Goal: Task Accomplishment & Management: Use online tool/utility

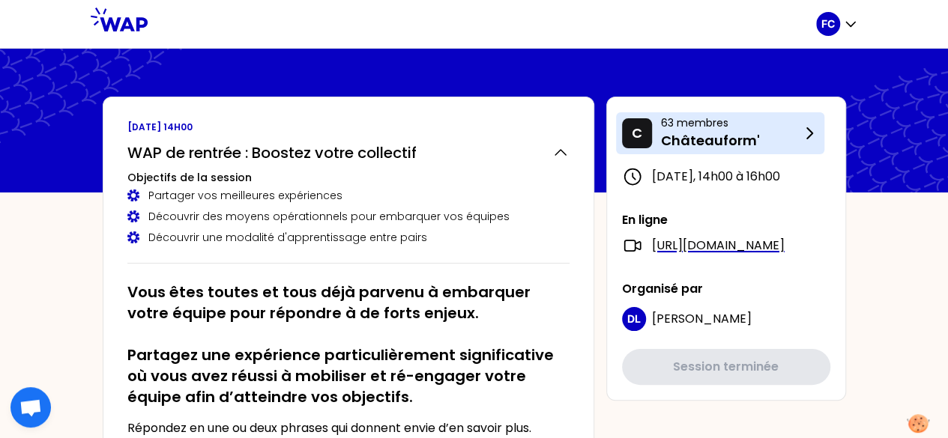
click at [710, 128] on p "63 membres" at bounding box center [730, 122] width 139 height 15
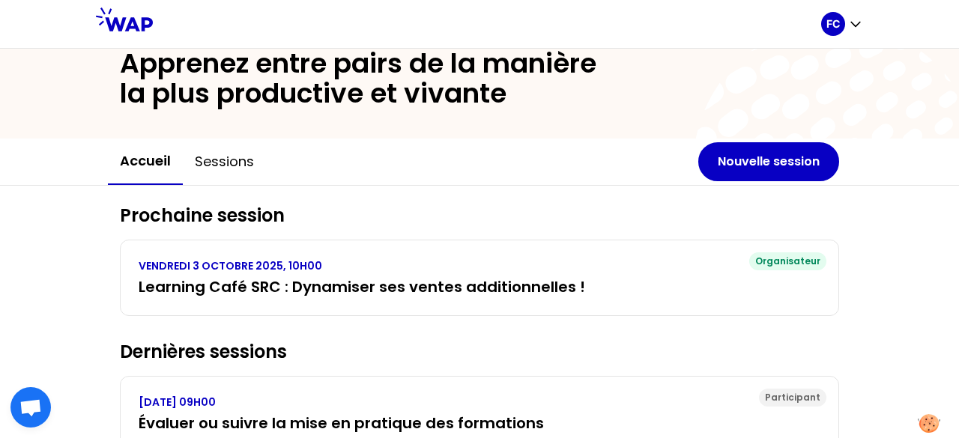
scroll to position [75, 0]
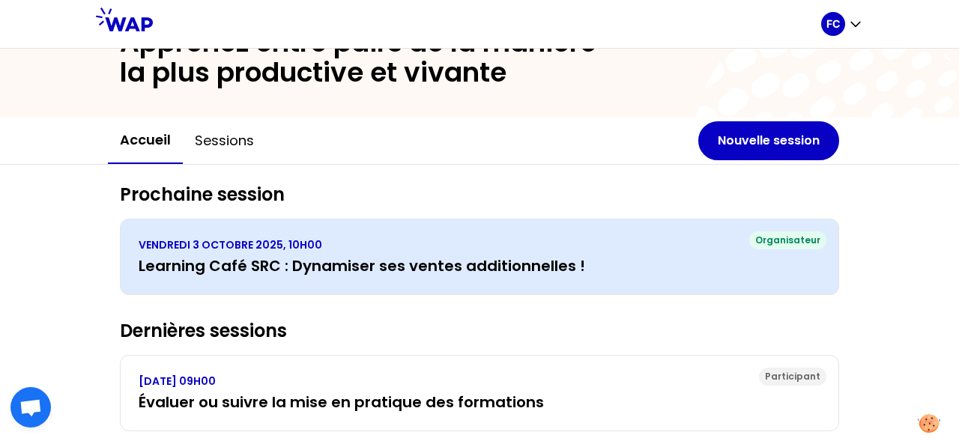
click at [450, 266] on h3 "Learning Café SRC : Dynamiser ses ventes additionnelles !" at bounding box center [480, 266] width 682 height 21
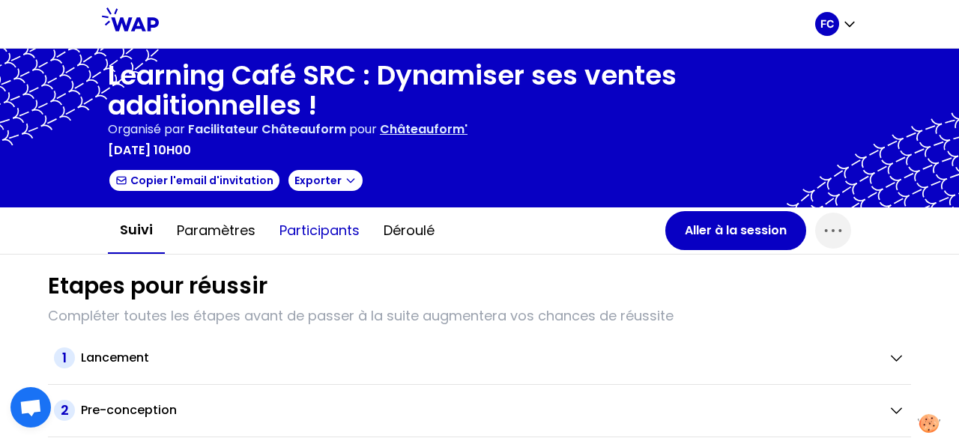
click at [315, 233] on button "Participants" at bounding box center [320, 230] width 104 height 45
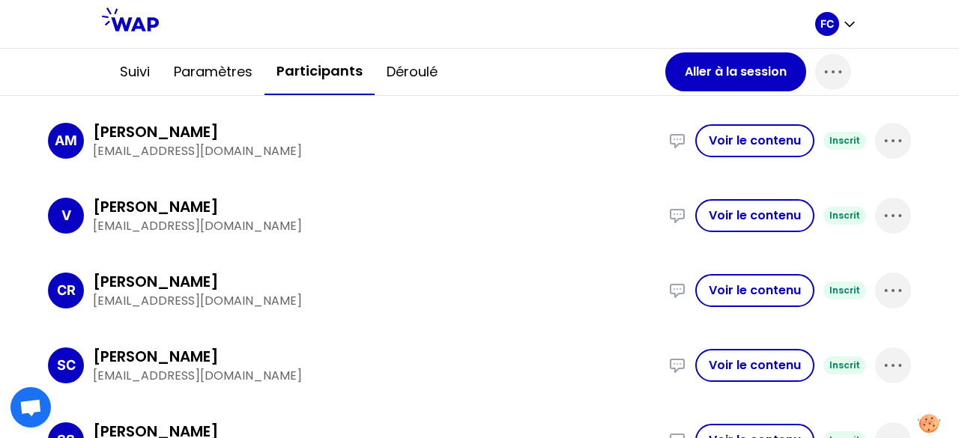
scroll to position [299, 0]
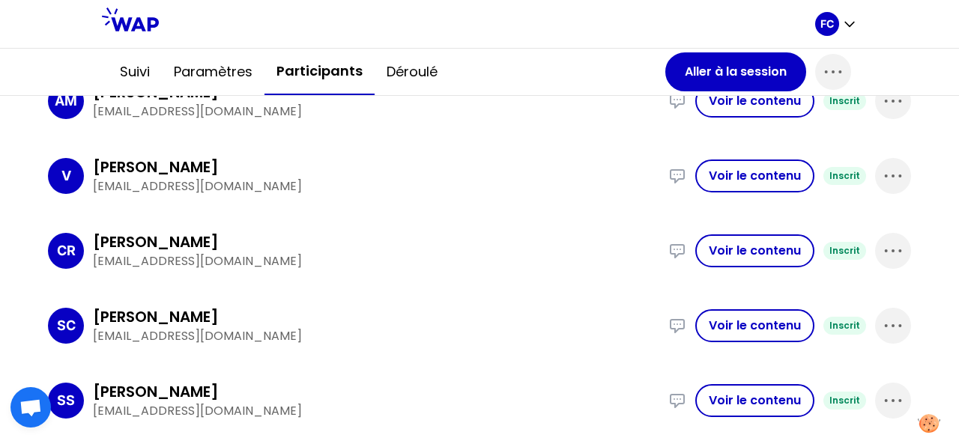
scroll to position [224, 0]
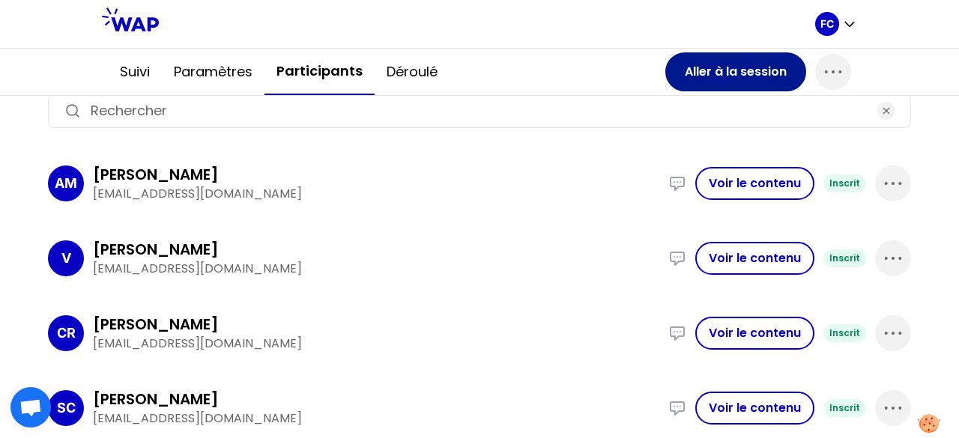
click at [695, 65] on button "Aller à la session" at bounding box center [736, 71] width 141 height 39
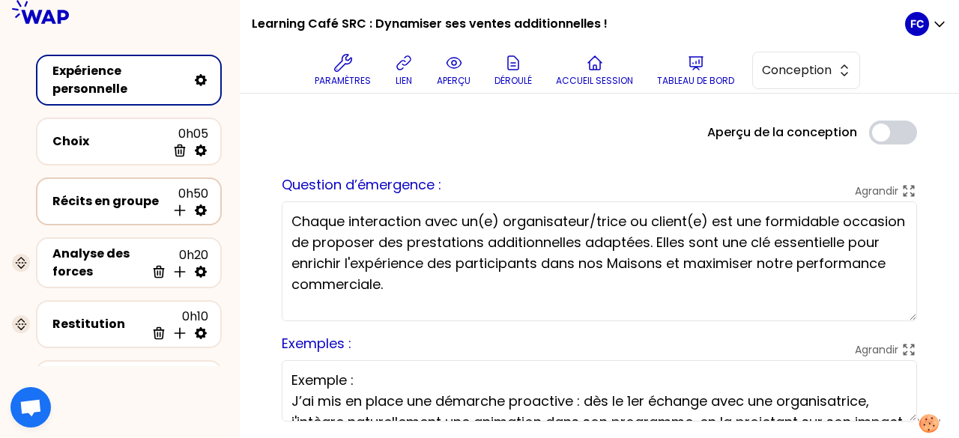
click at [202, 209] on icon at bounding box center [200, 210] width 15 height 15
select select "empty"
select select "2"
select select "false"
select select "Each"
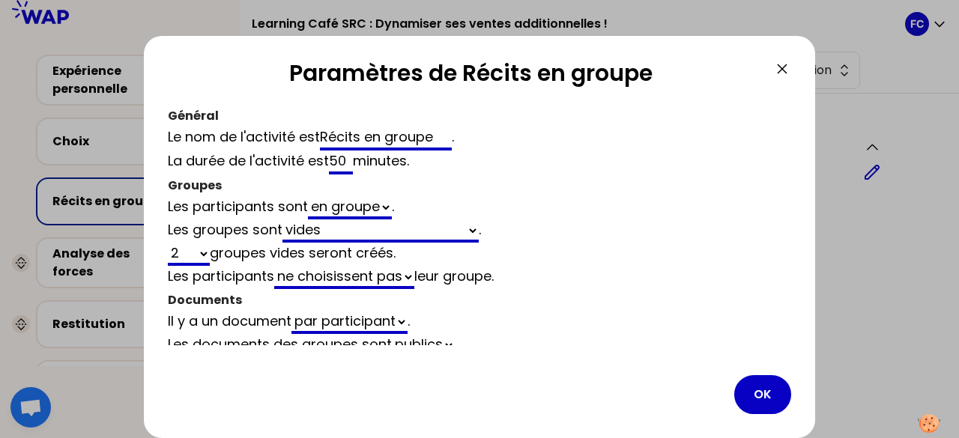
click at [788, 70] on icon at bounding box center [782, 69] width 18 height 18
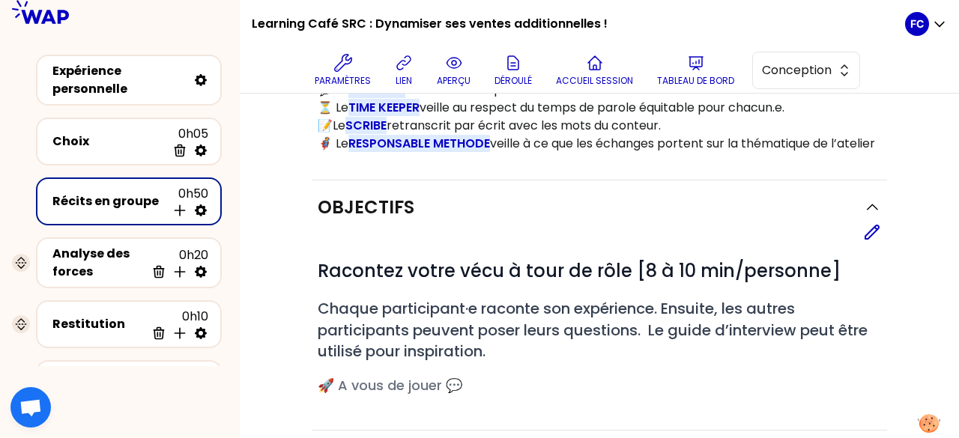
scroll to position [375, 0]
click at [82, 199] on div "Récits en groupe" at bounding box center [109, 202] width 114 height 18
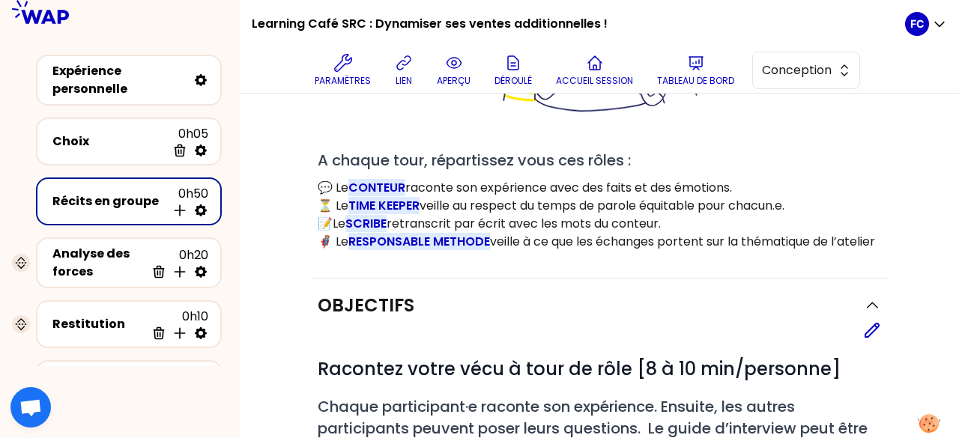
scroll to position [150, 0]
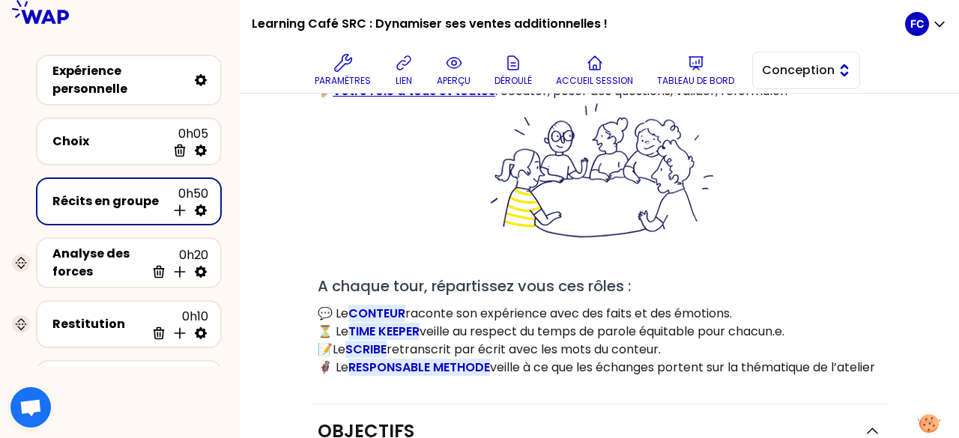
click at [809, 70] on span "Conception" at bounding box center [795, 70] width 67 height 18
click at [801, 121] on li "Facilitation" at bounding box center [806, 132] width 106 height 24
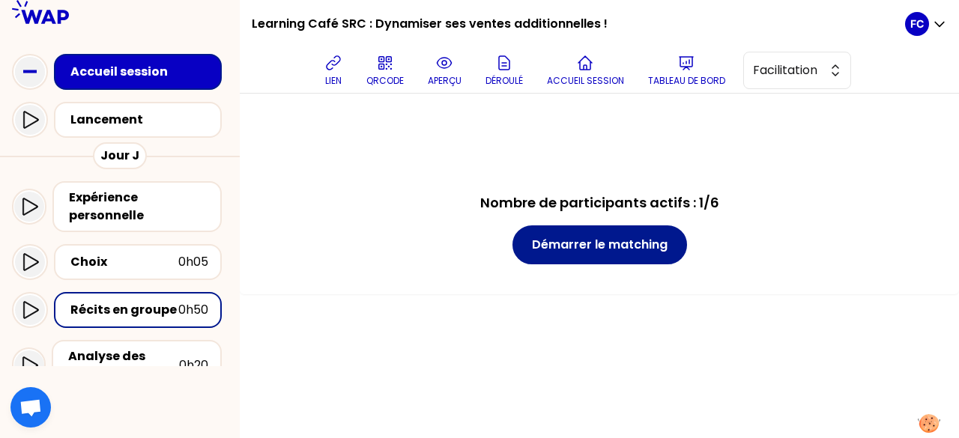
click at [563, 247] on button "Démarrer le matching" at bounding box center [600, 245] width 175 height 39
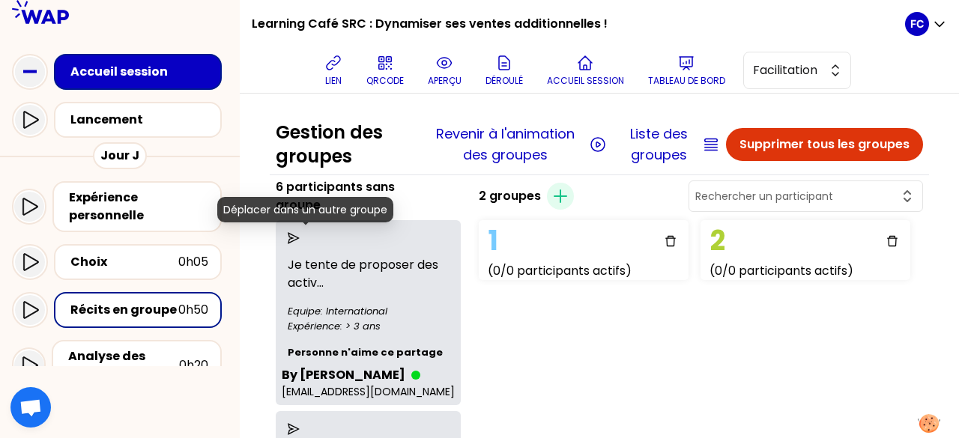
click at [300, 236] on icon "send" at bounding box center [294, 238] width 12 height 12
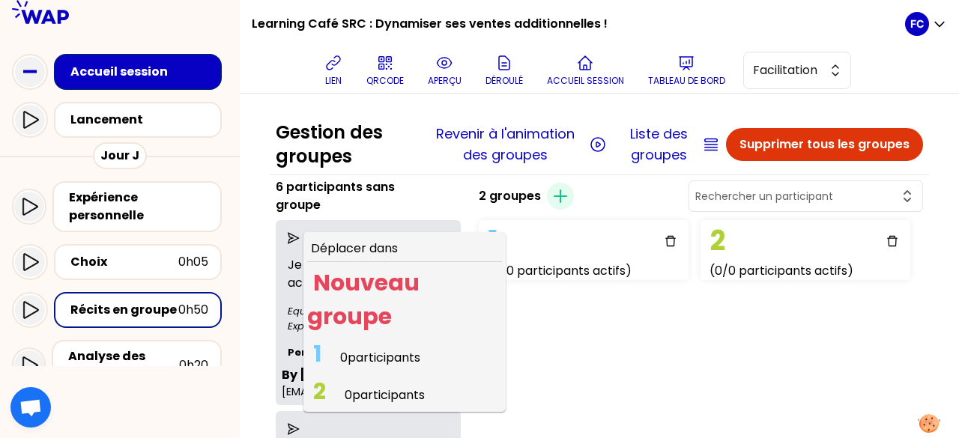
click at [388, 360] on span "0 participants" at bounding box center [380, 357] width 80 height 17
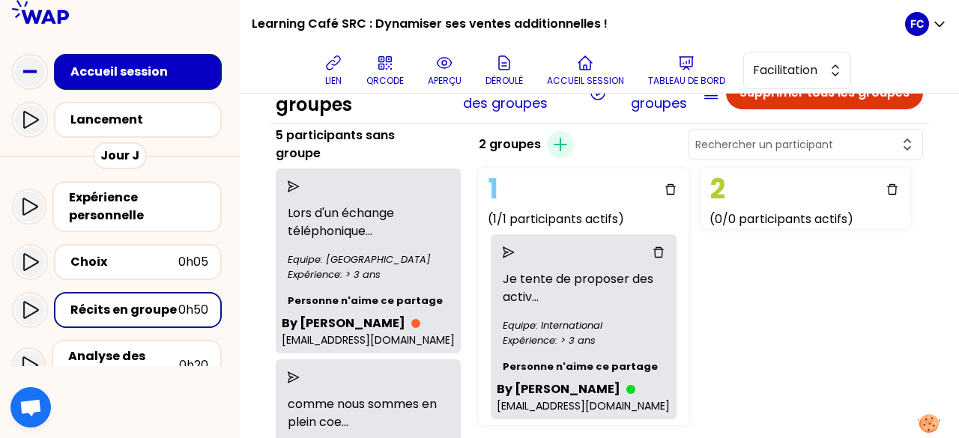
scroll to position [75, 0]
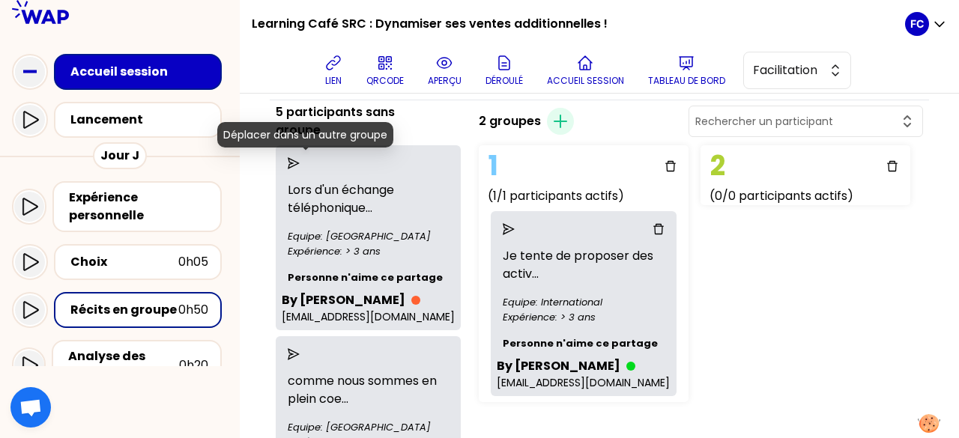
click at [300, 161] on icon "send" at bounding box center [294, 163] width 12 height 12
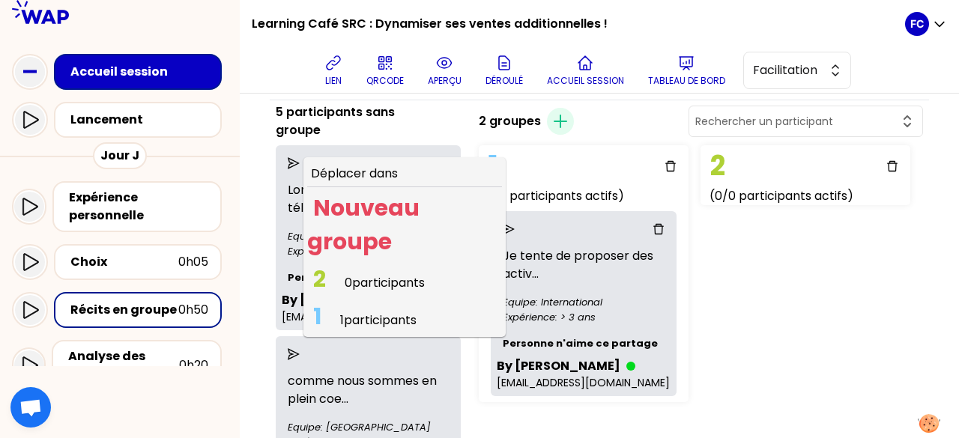
click at [381, 313] on span "1 participants" at bounding box center [378, 320] width 76 height 17
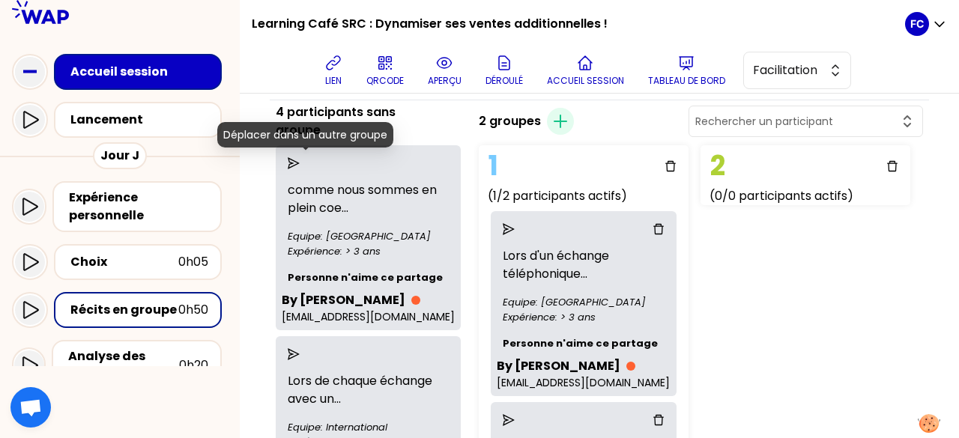
click at [300, 161] on icon "send" at bounding box center [294, 163] width 12 height 12
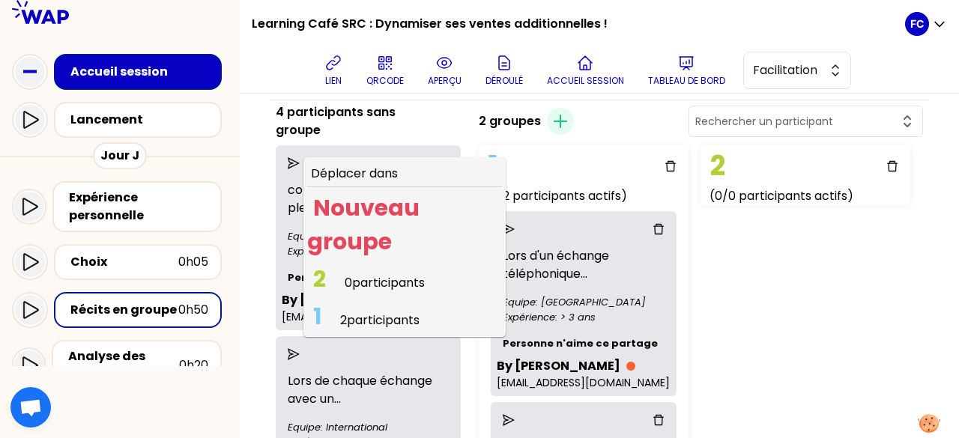
click at [358, 276] on span "2 0 participants" at bounding box center [369, 282] width 124 height 29
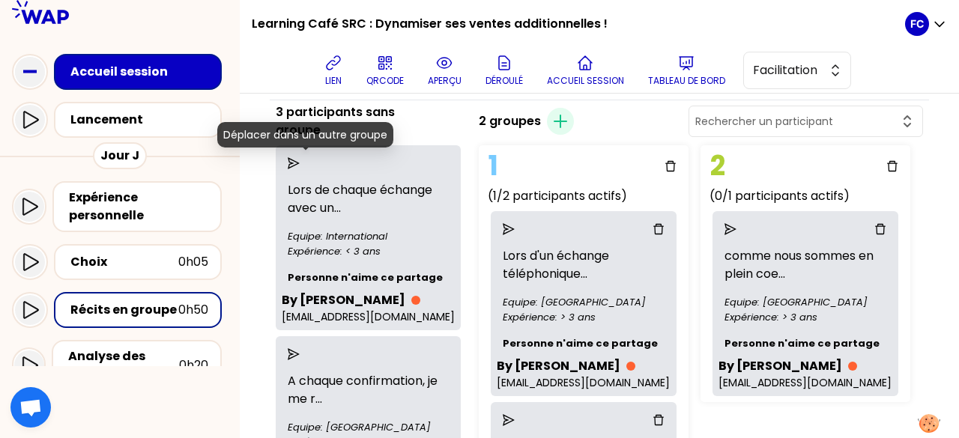
click at [300, 161] on icon "send" at bounding box center [294, 163] width 12 height 12
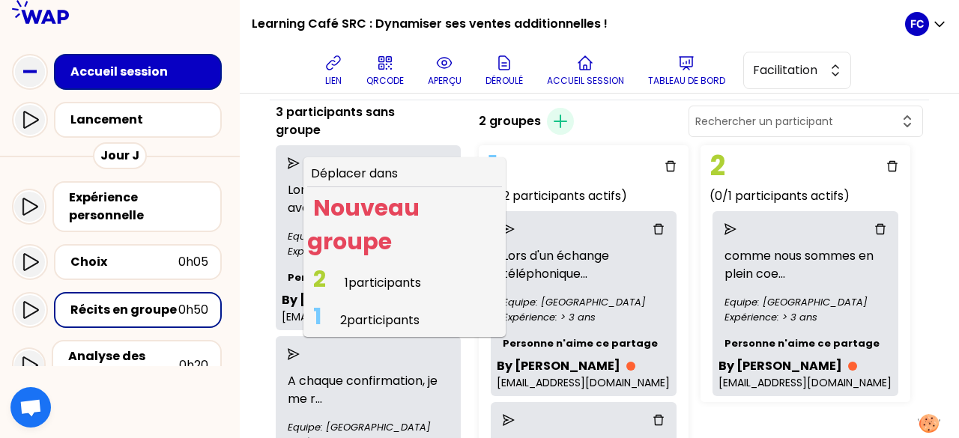
click at [373, 275] on span "1 participants" at bounding box center [383, 282] width 76 height 17
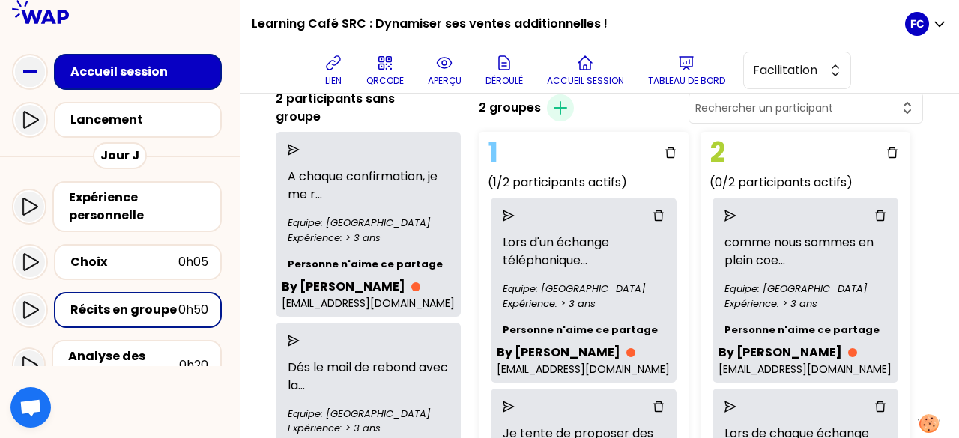
scroll to position [0, 0]
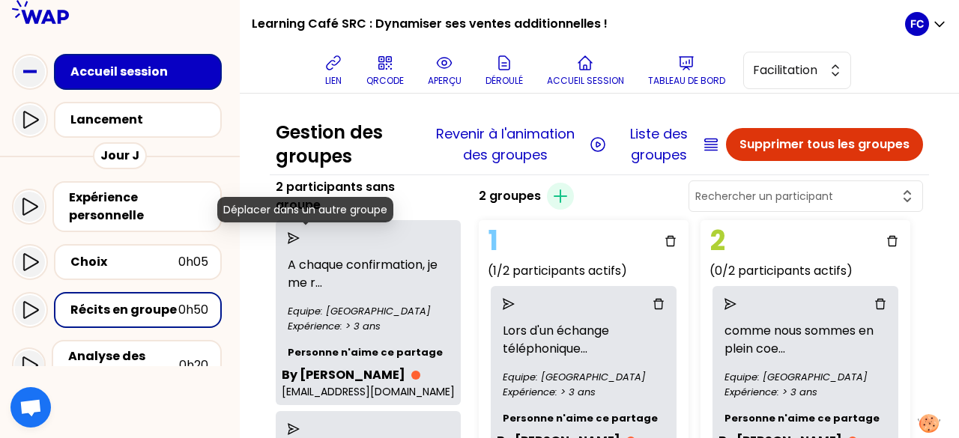
click at [300, 238] on icon "send" at bounding box center [294, 238] width 12 height 12
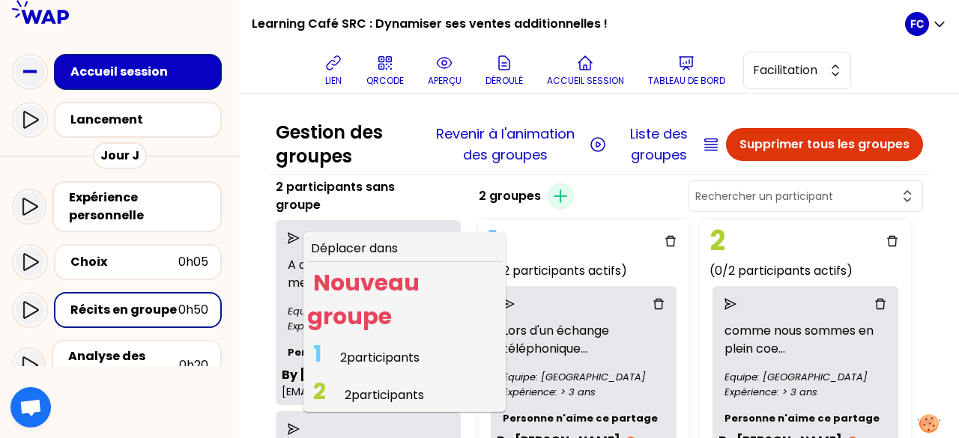
click at [395, 391] on span "2 participants" at bounding box center [384, 395] width 79 height 17
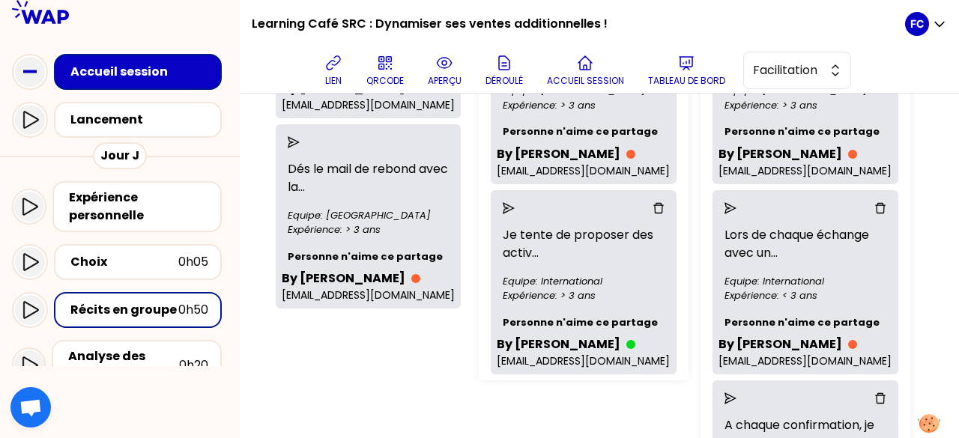
scroll to position [265, 0]
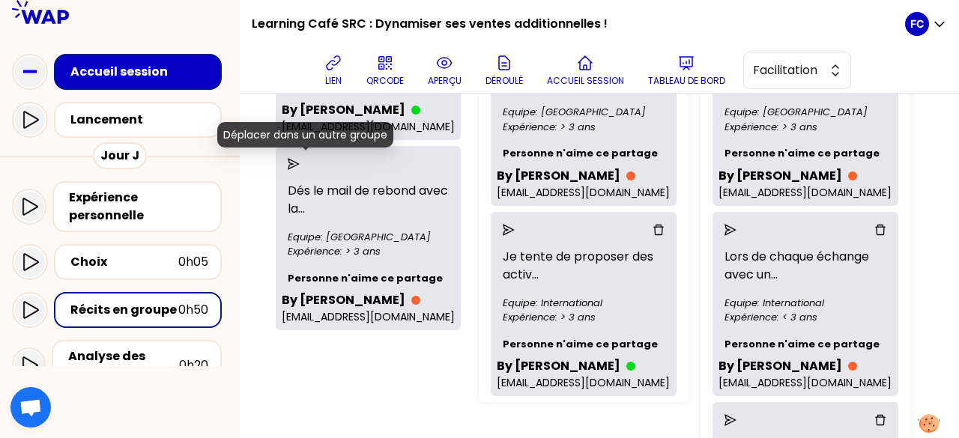
click at [300, 164] on icon "send" at bounding box center [294, 164] width 12 height 12
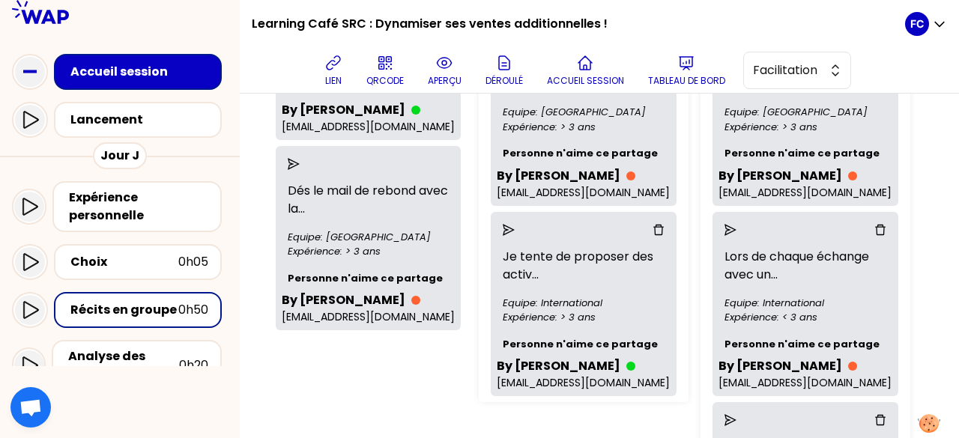
click at [394, 372] on div "2 participants sans groupe après confirmation, envoi cata ... Equipe: Internati…" at bounding box center [368, 256] width 197 height 687
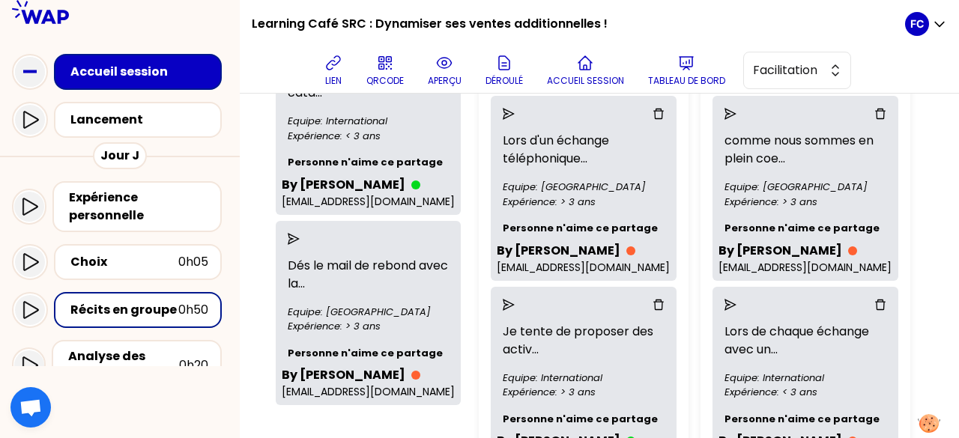
click at [300, 238] on icon "send" at bounding box center [294, 239] width 12 height 12
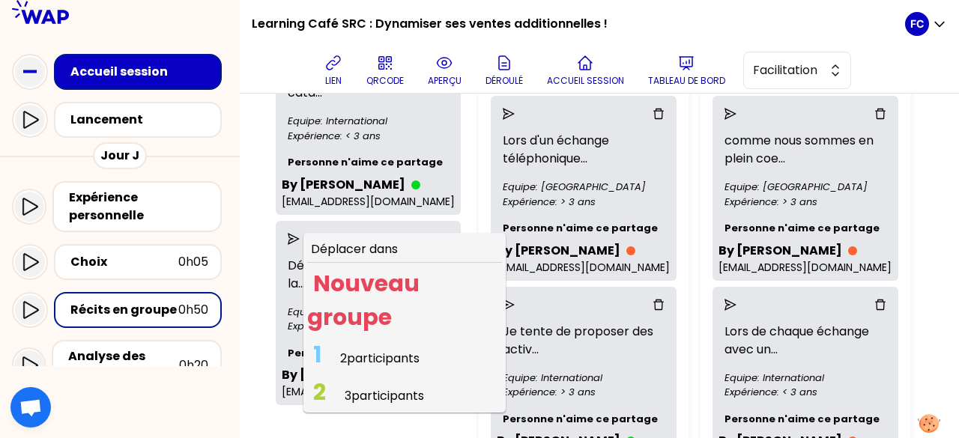
click at [379, 351] on span "2 participants" at bounding box center [379, 358] width 79 height 17
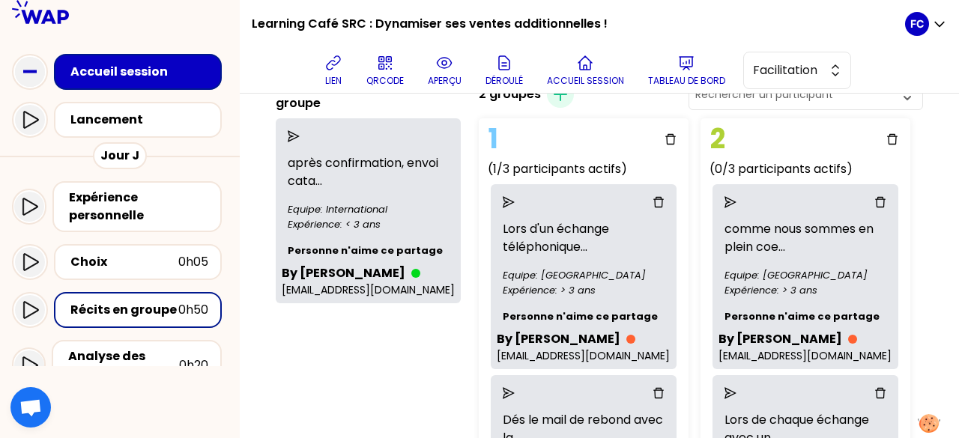
scroll to position [80, 0]
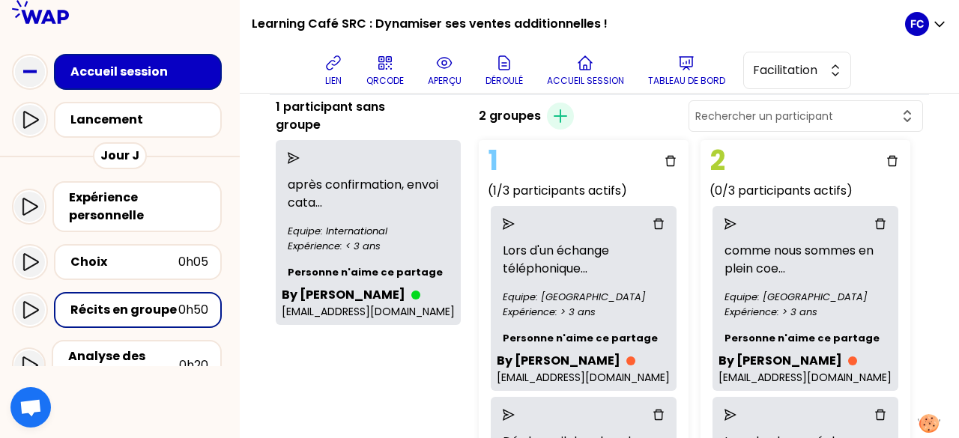
click at [300, 152] on icon "send" at bounding box center [294, 158] width 12 height 12
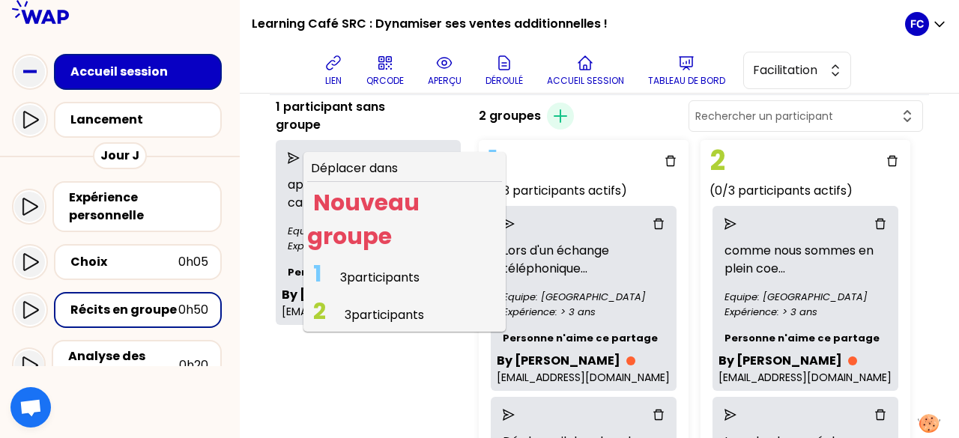
click at [387, 277] on span "3 participants" at bounding box center [379, 277] width 79 height 17
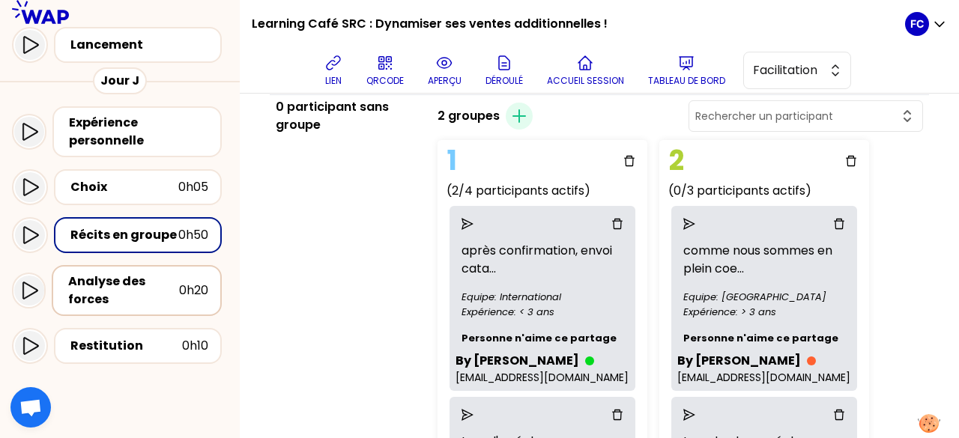
scroll to position [150, 0]
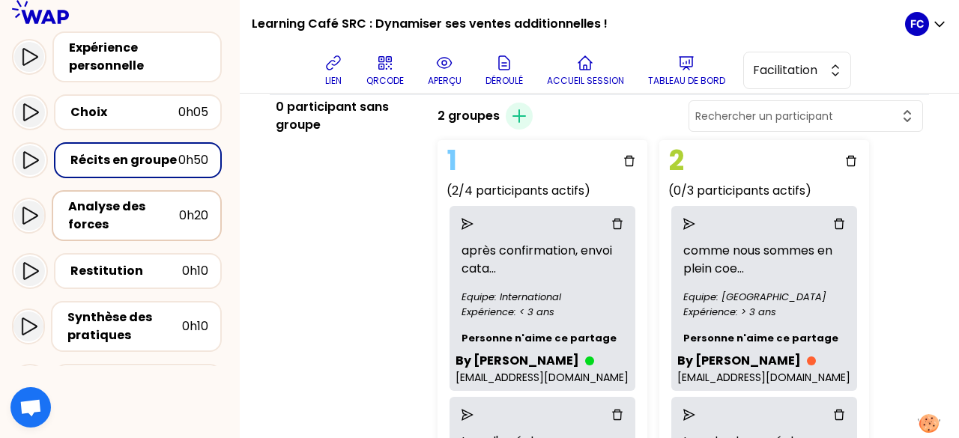
click at [106, 215] on div "Analyse des forces" at bounding box center [123, 216] width 111 height 36
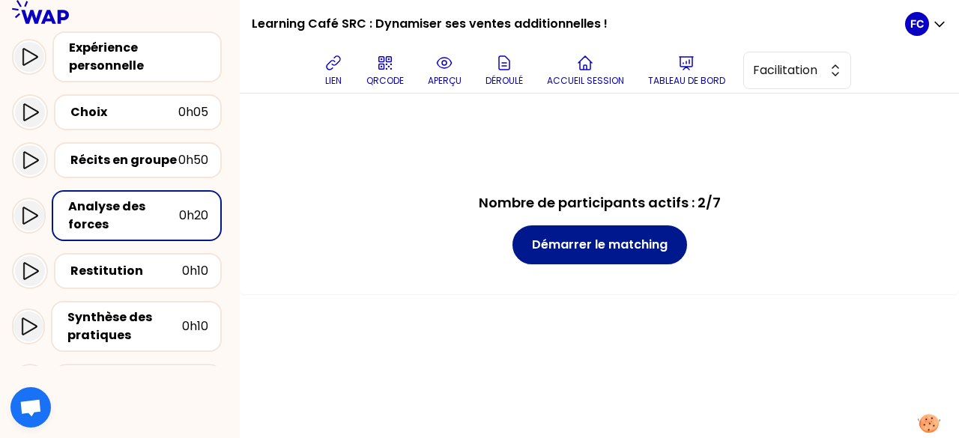
click at [586, 247] on button "Démarrer le matching" at bounding box center [600, 245] width 175 height 39
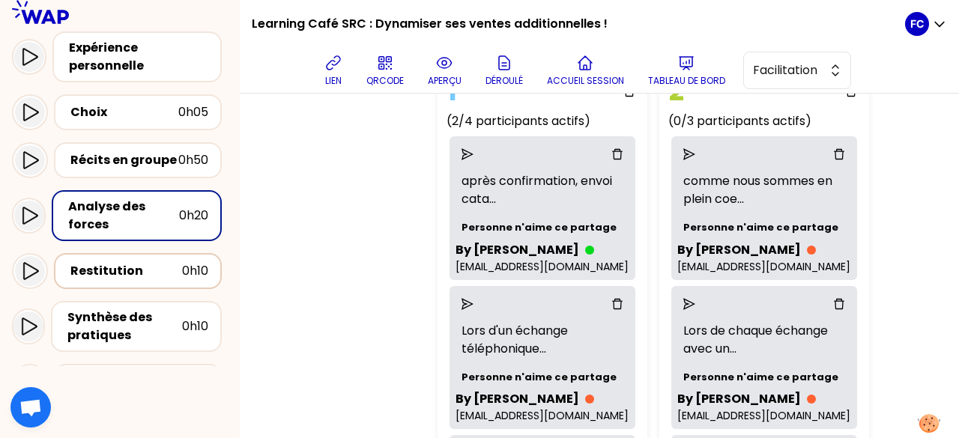
scroll to position [300, 0]
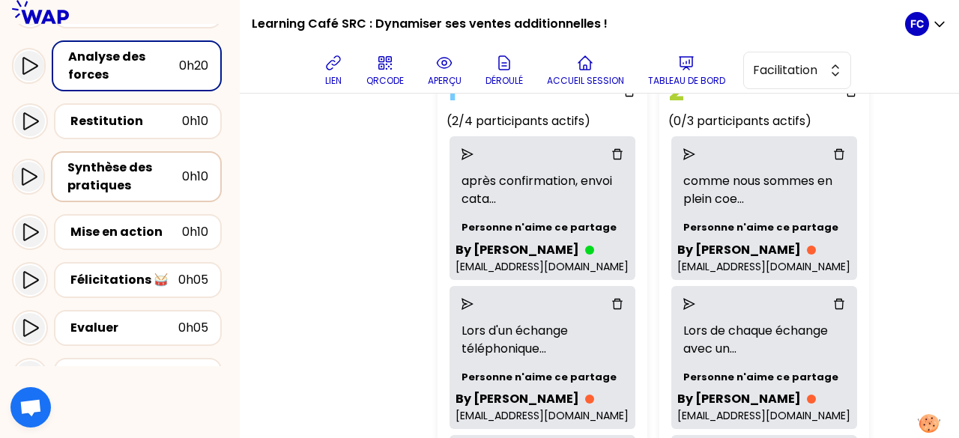
click at [120, 172] on div "Synthèse des pratiques" at bounding box center [124, 177] width 115 height 36
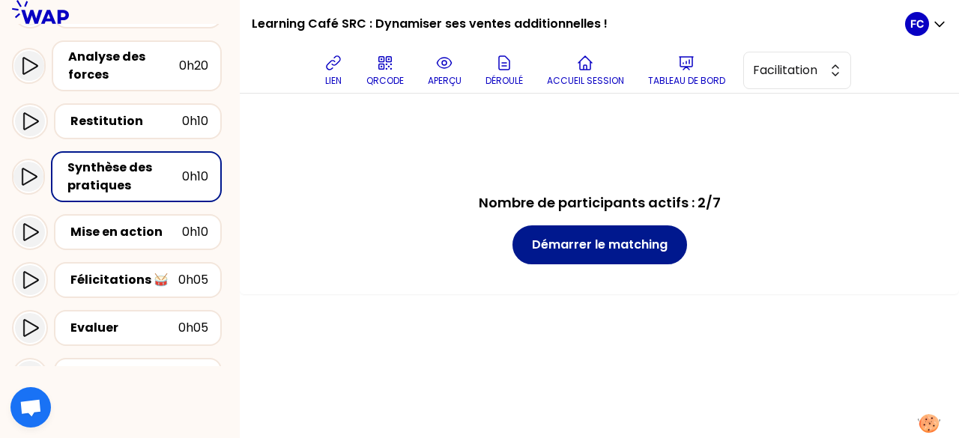
click at [594, 249] on button "Démarrer le matching" at bounding box center [600, 245] width 175 height 39
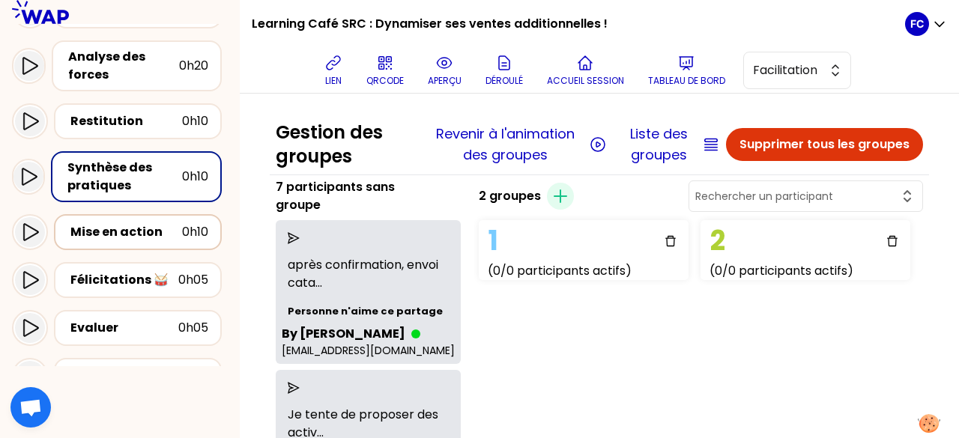
click at [159, 234] on div "Mise en action" at bounding box center [126, 232] width 112 height 18
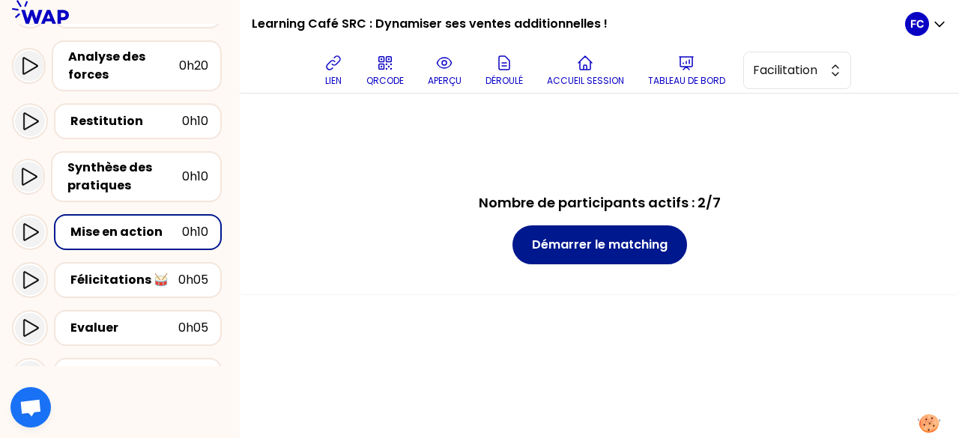
click at [577, 253] on button "Démarrer le matching" at bounding box center [600, 245] width 175 height 39
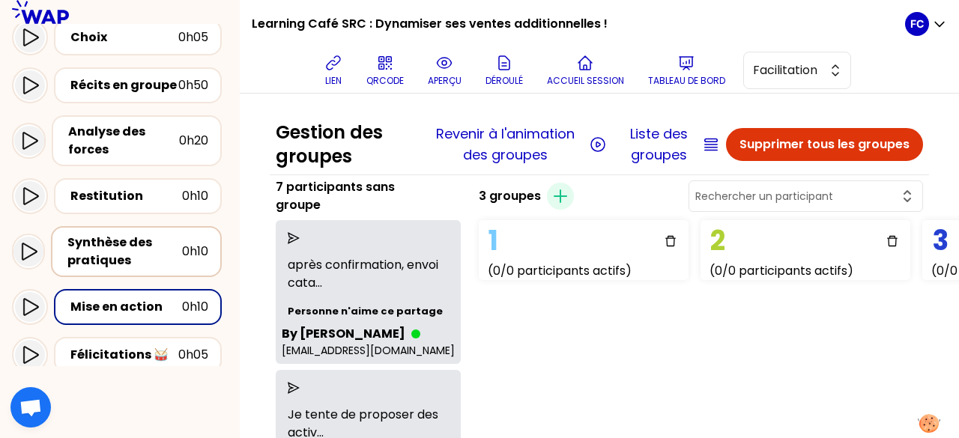
scroll to position [150, 0]
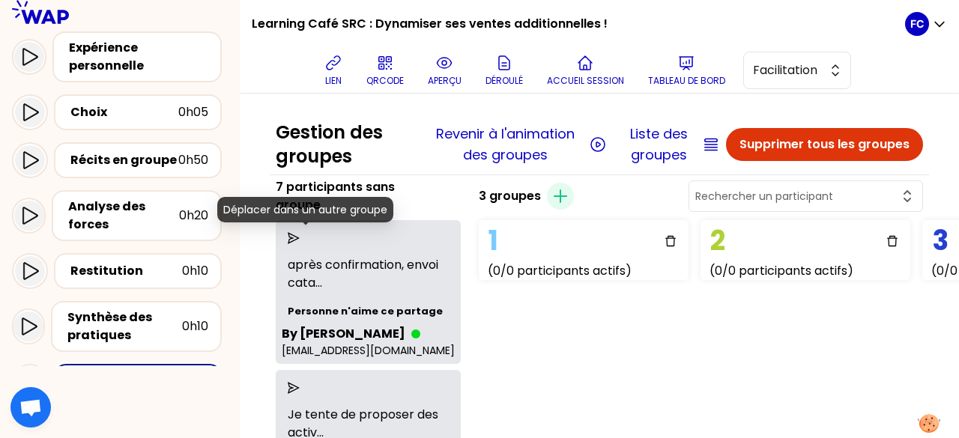
click at [300, 236] on icon "send" at bounding box center [294, 238] width 12 height 12
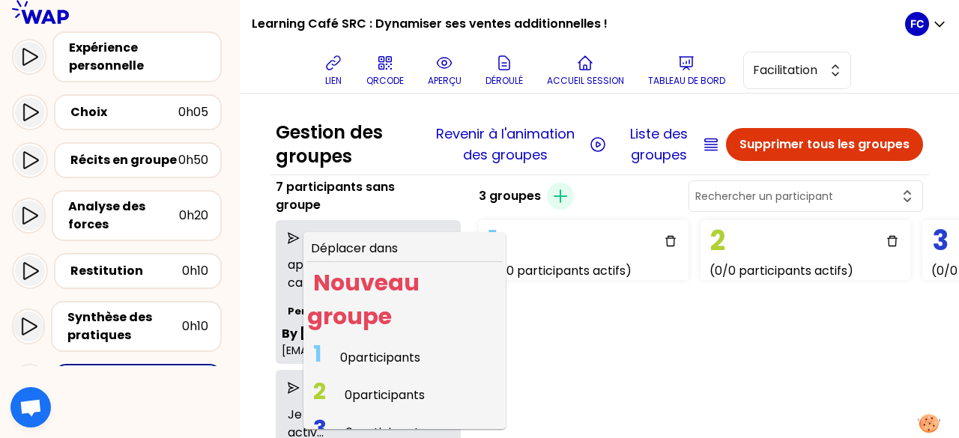
click at [367, 358] on span "0 participants" at bounding box center [380, 357] width 80 height 17
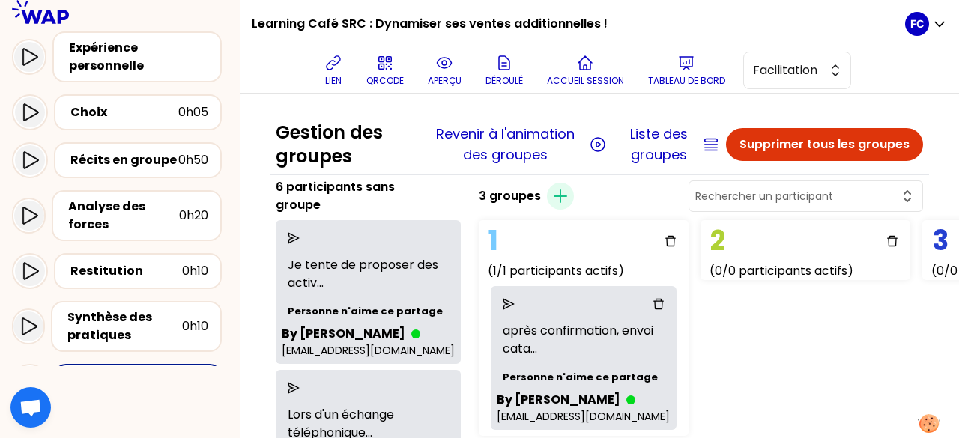
click at [300, 234] on icon "send" at bounding box center [294, 238] width 12 height 12
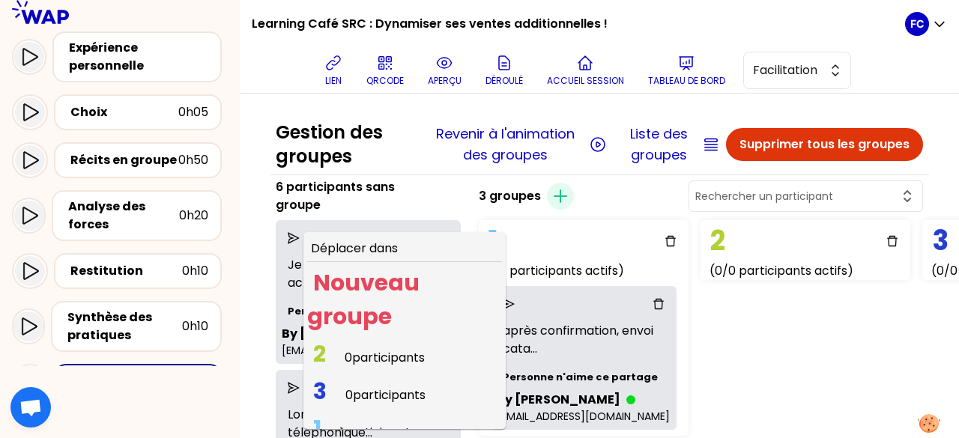
scroll to position [19, 0]
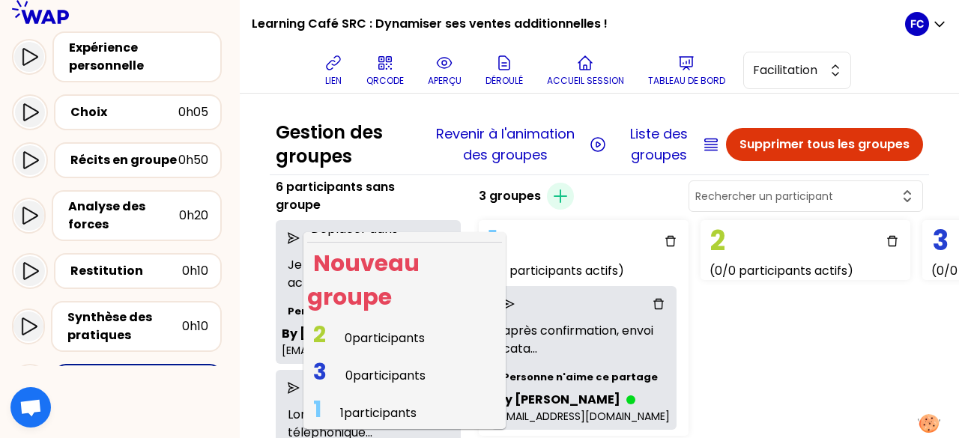
click at [408, 402] on span "1 1 participants" at bounding box center [364, 413] width 115 height 29
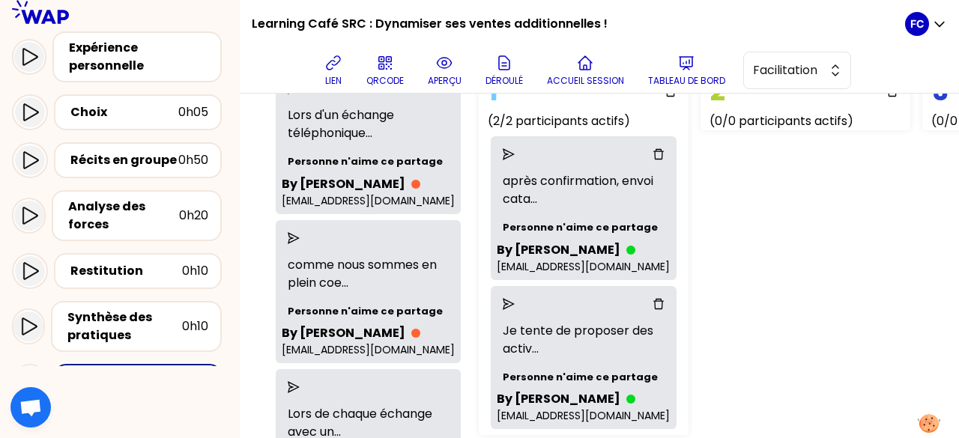
scroll to position [75, 0]
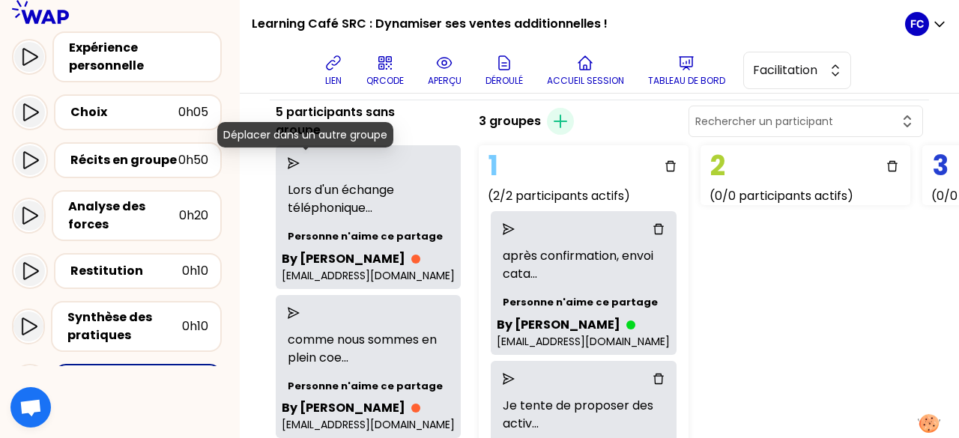
click at [300, 158] on icon "send" at bounding box center [294, 163] width 12 height 12
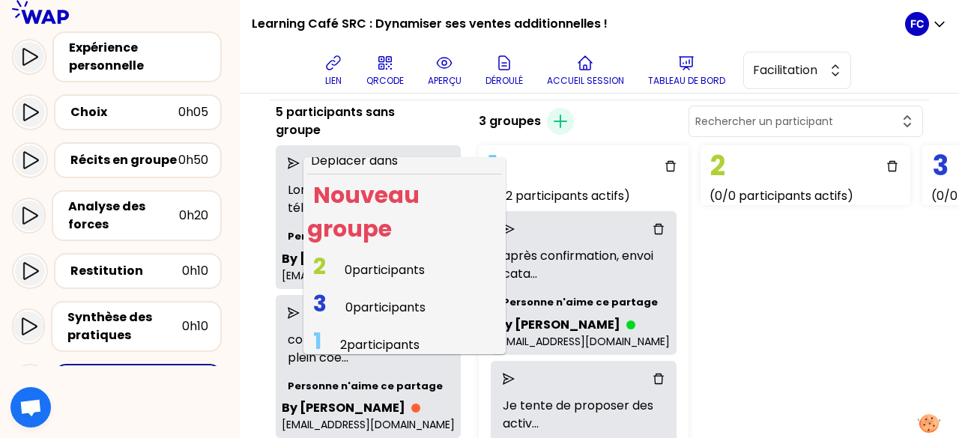
scroll to position [19, 0]
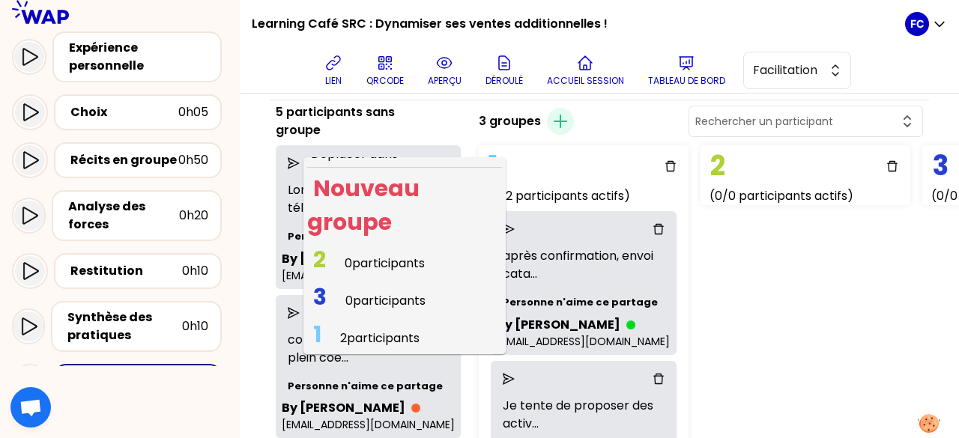
click at [381, 337] on span "2 participants" at bounding box center [379, 338] width 79 height 17
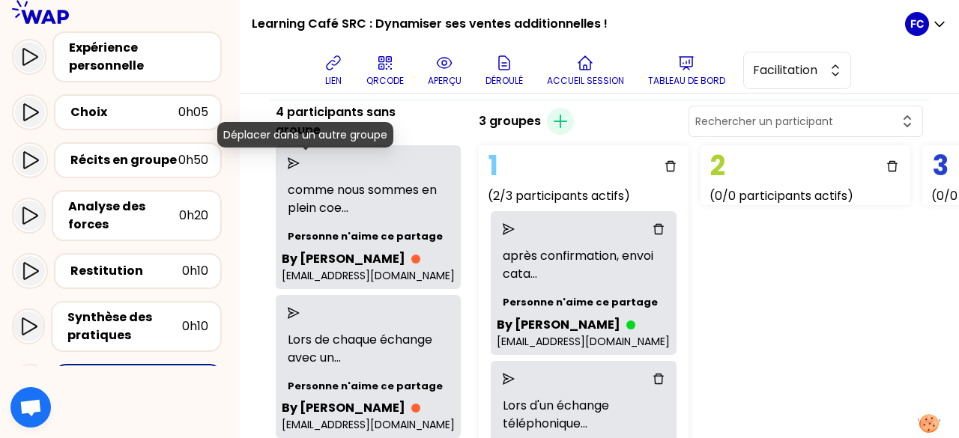
click at [300, 159] on icon "send" at bounding box center [294, 163] width 12 height 12
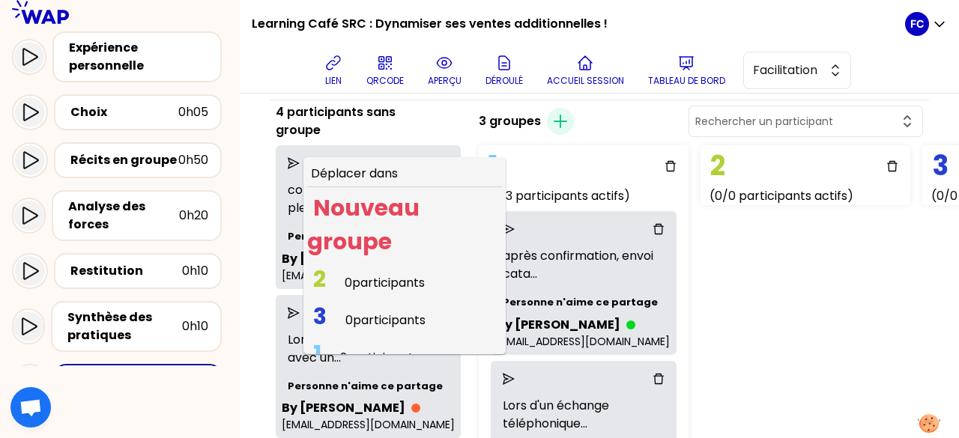
click at [381, 280] on span "0 participants" at bounding box center [385, 282] width 80 height 17
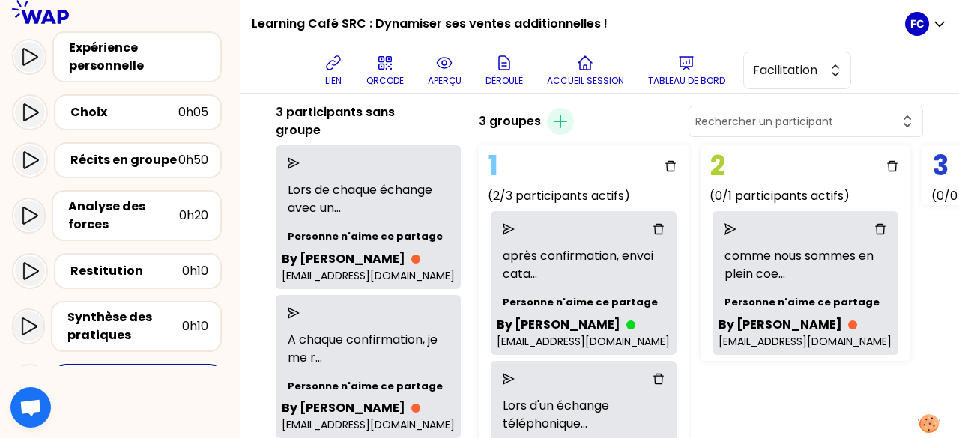
click at [300, 158] on icon "send" at bounding box center [294, 163] width 12 height 12
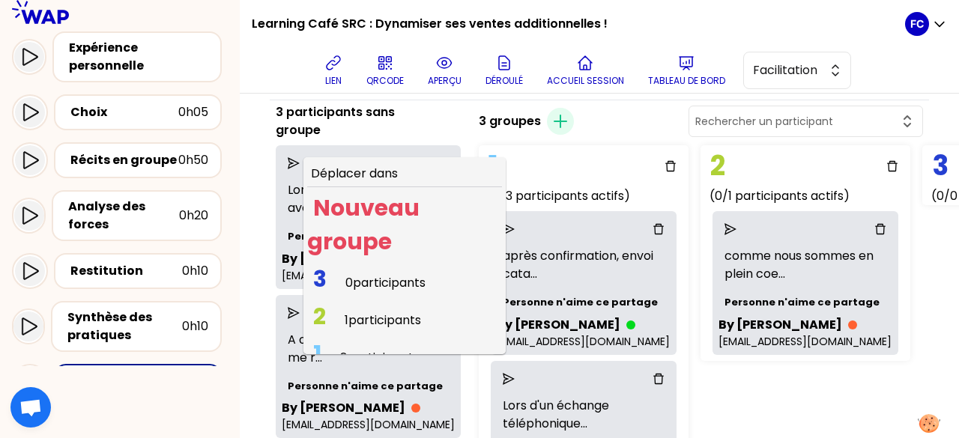
click at [385, 317] on span "1 participants" at bounding box center [383, 320] width 76 height 17
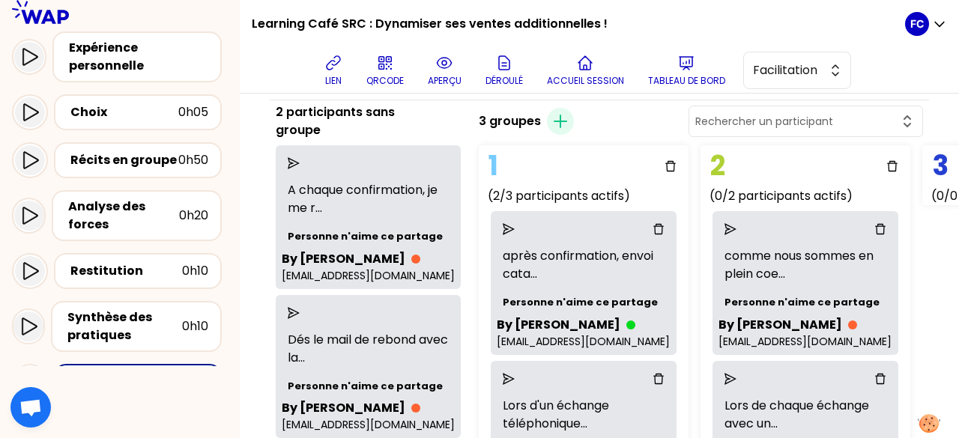
click at [300, 158] on icon "send" at bounding box center [294, 163] width 12 height 12
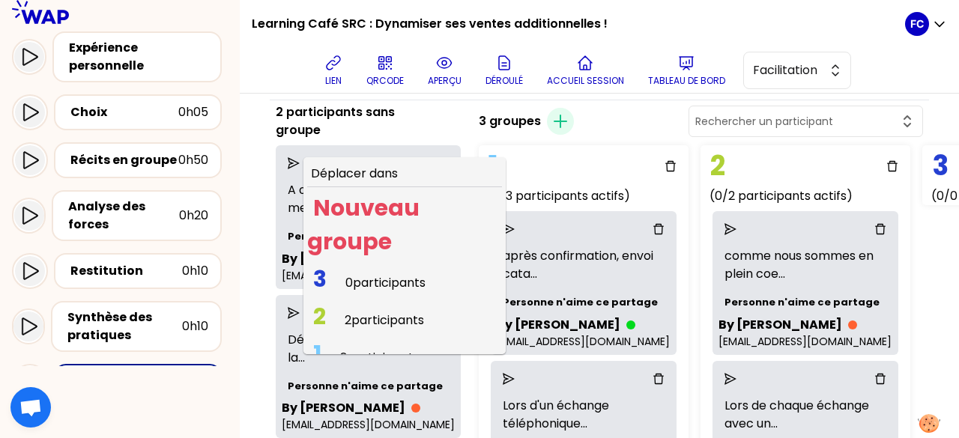
click at [377, 317] on span "2 participants" at bounding box center [384, 320] width 79 height 17
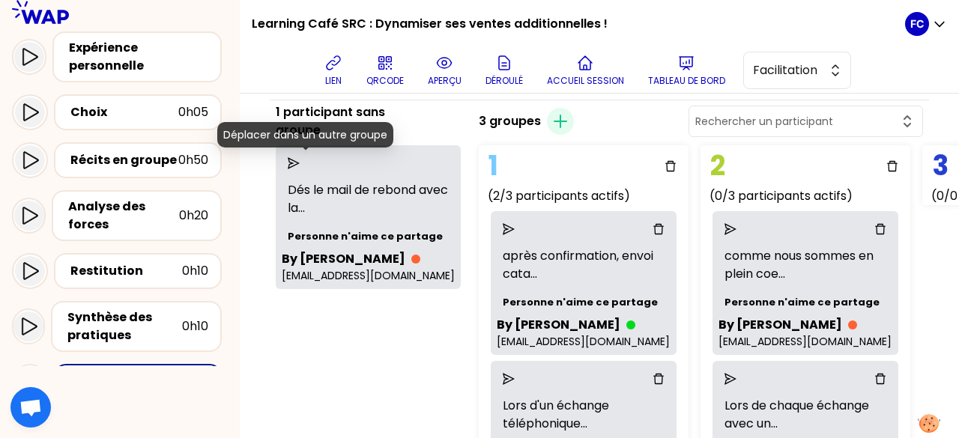
click at [300, 158] on icon "send" at bounding box center [294, 163] width 12 height 12
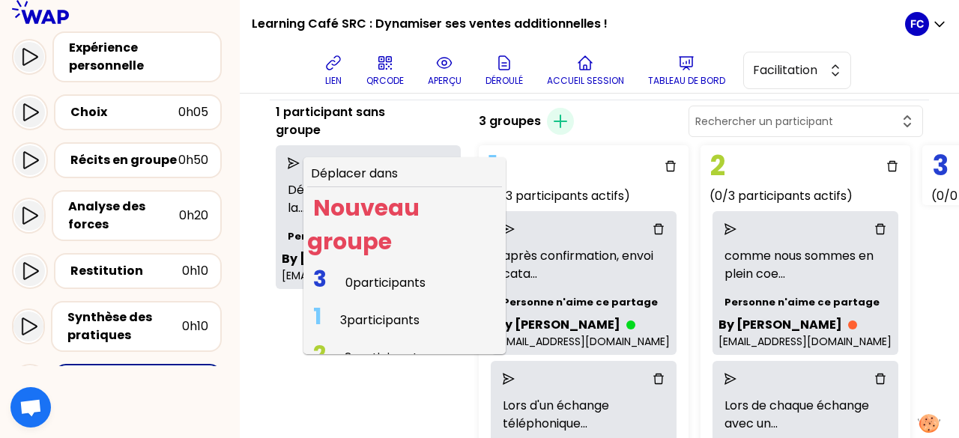
click at [396, 320] on span "3 participants" at bounding box center [379, 320] width 79 height 17
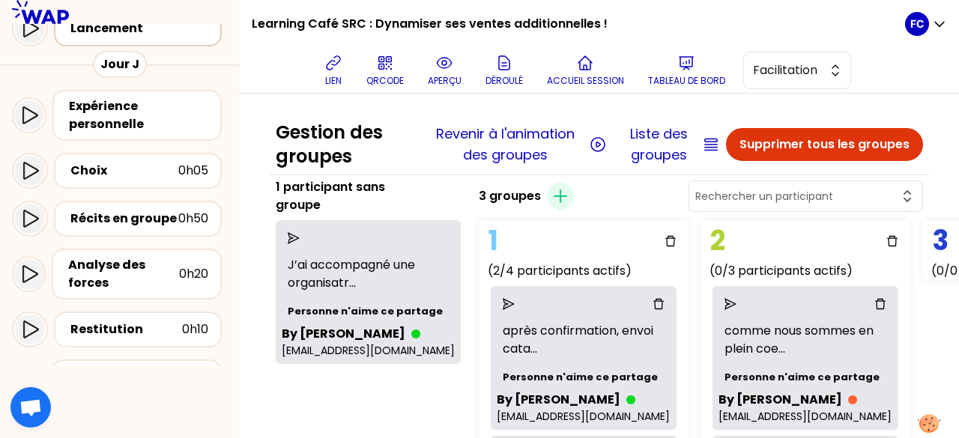
scroll to position [0, 0]
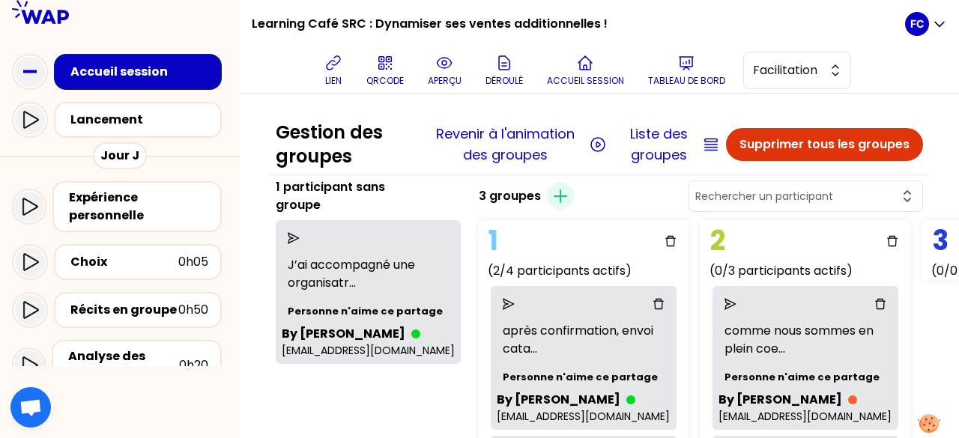
click at [126, 76] on div "Accueil session" at bounding box center [142, 72] width 144 height 18
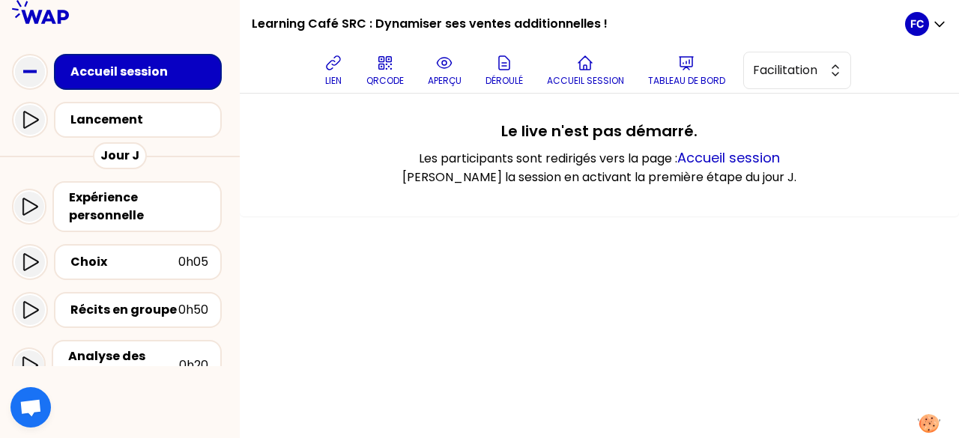
click at [34, 18] on icon at bounding box center [40, 12] width 57 height 24
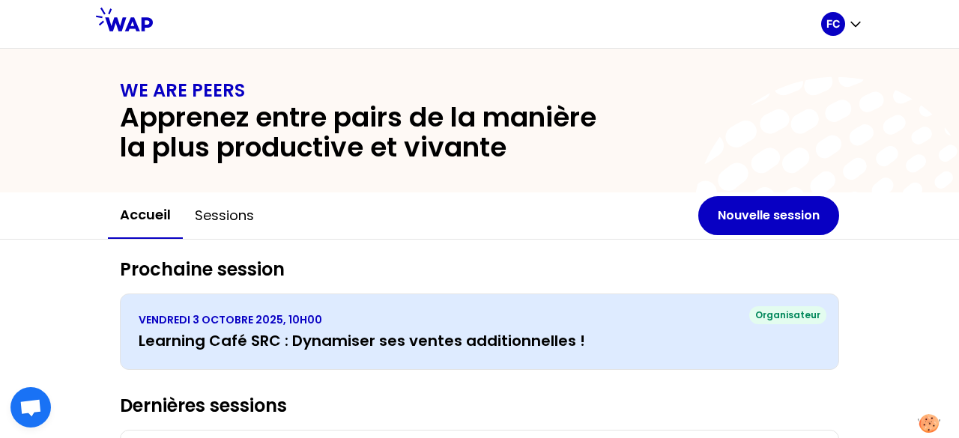
click at [287, 334] on h3 "Learning Café SRC : Dynamiser ses ventes additionnelles !" at bounding box center [480, 341] width 682 height 21
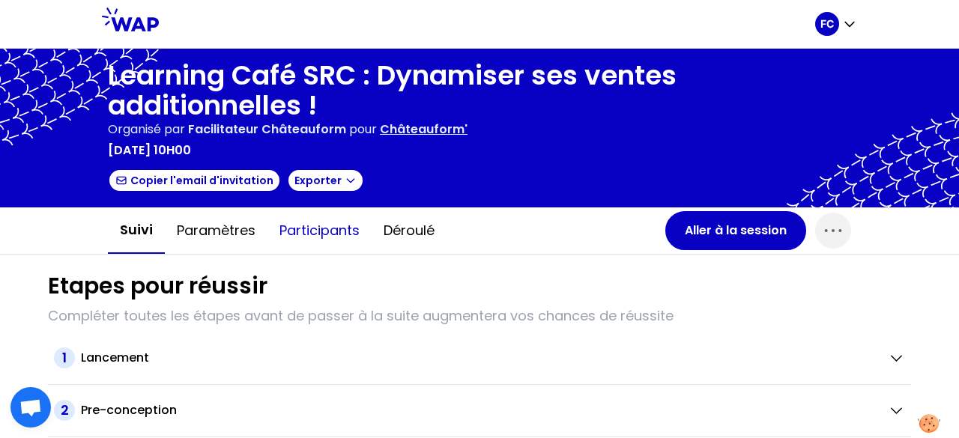
click at [309, 232] on button "Participants" at bounding box center [320, 230] width 104 height 45
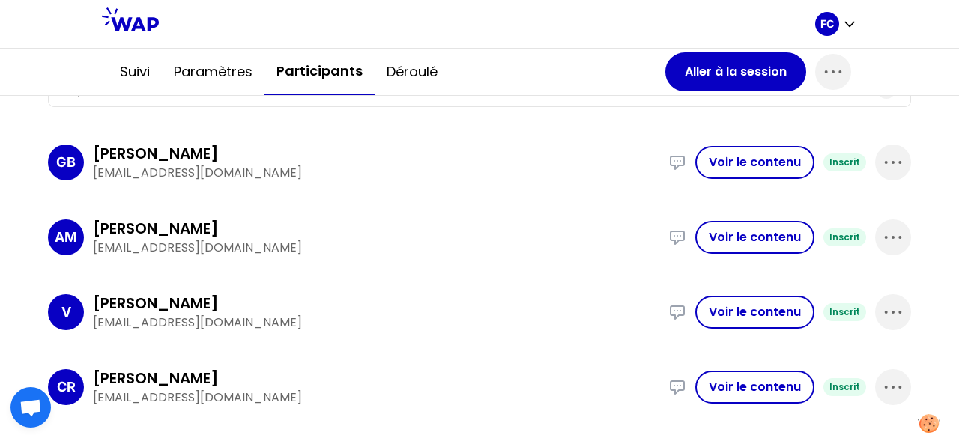
scroll to position [224, 0]
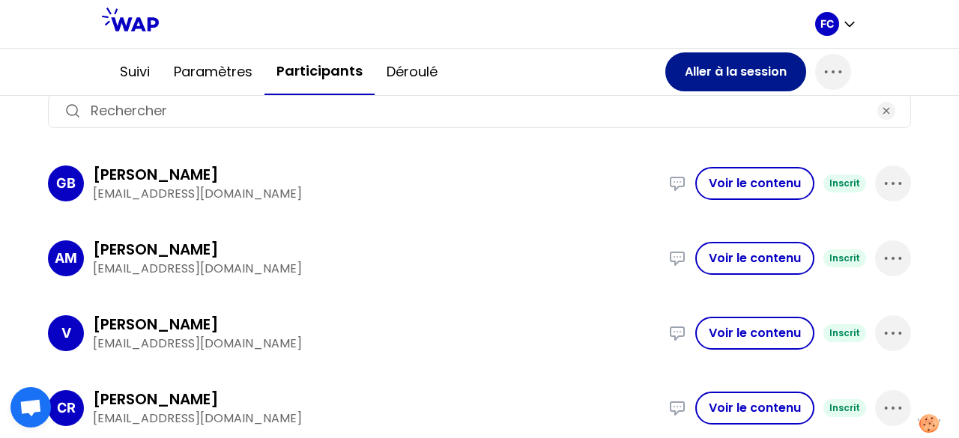
click at [746, 76] on button "Aller à la session" at bounding box center [736, 71] width 141 height 39
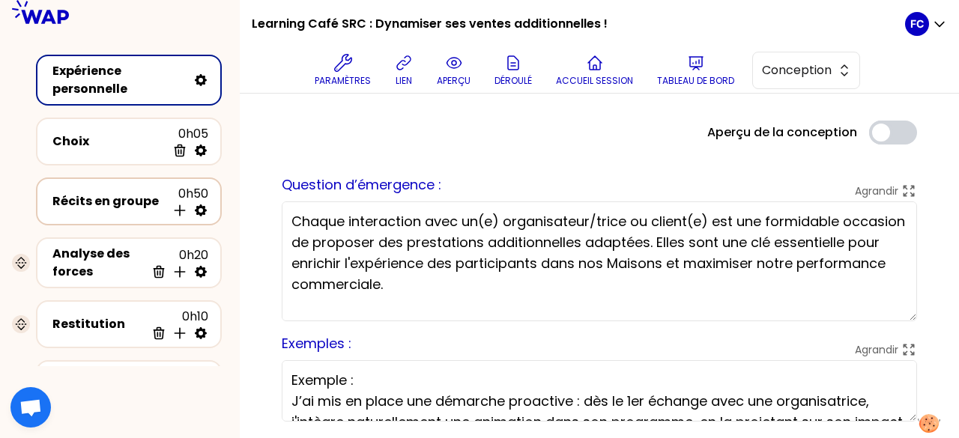
click at [112, 193] on div "Récits en groupe" at bounding box center [109, 202] width 114 height 18
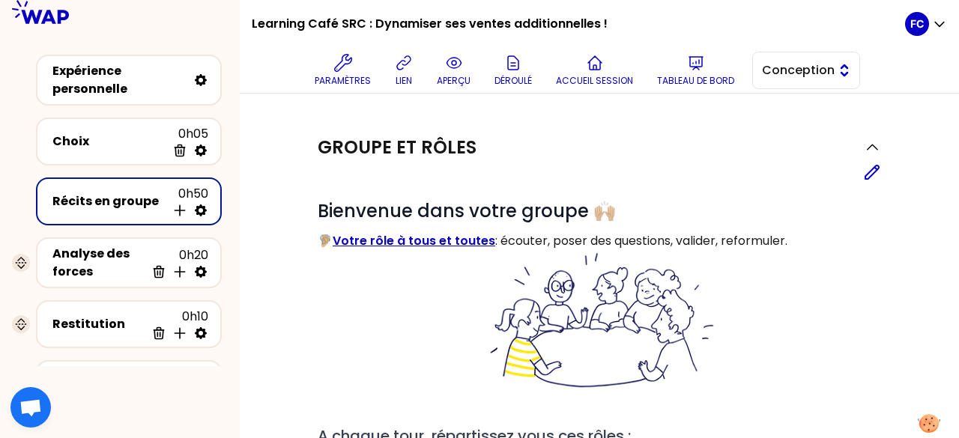
click at [809, 64] on span "Conception" at bounding box center [795, 70] width 67 height 18
click at [808, 123] on span "Facilitation" at bounding box center [815, 132] width 64 height 18
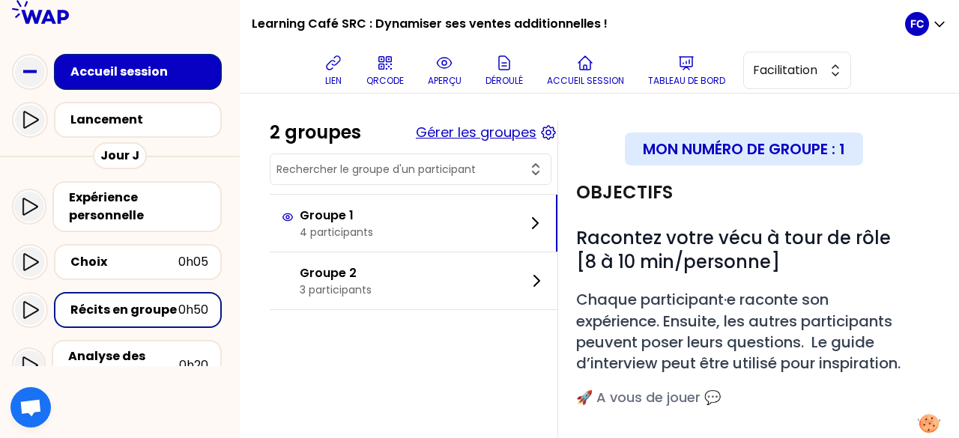
click at [450, 130] on button "Gérer les groupes" at bounding box center [476, 132] width 121 height 21
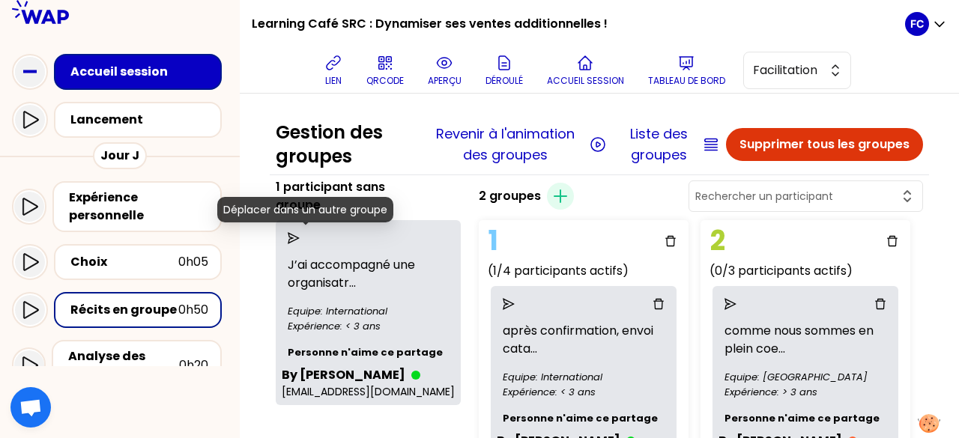
click at [300, 239] on icon "send" at bounding box center [294, 238] width 12 height 12
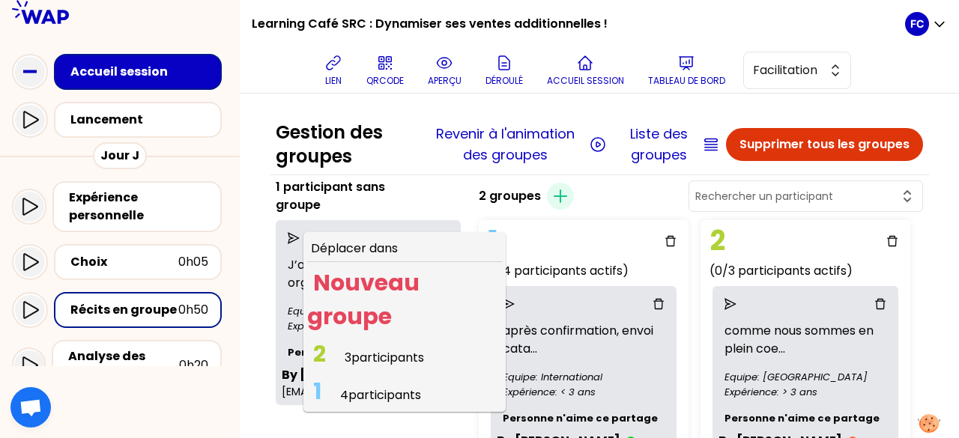
click at [409, 351] on span "3 participants" at bounding box center [384, 357] width 79 height 17
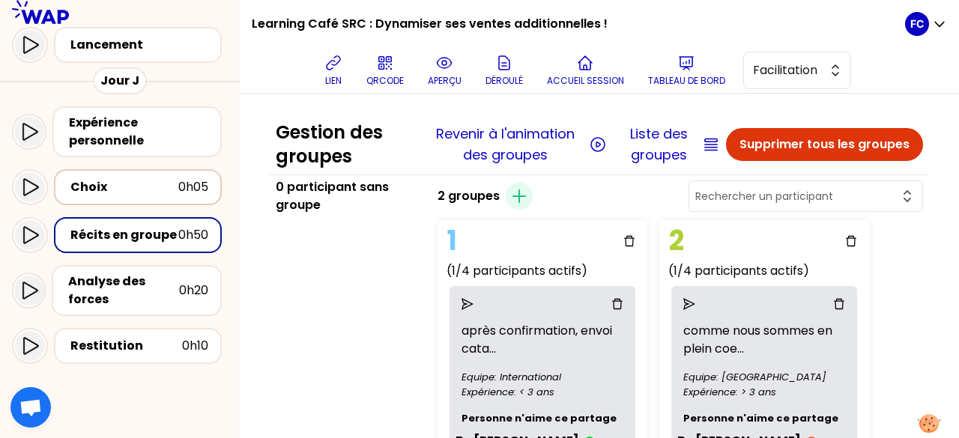
scroll to position [150, 0]
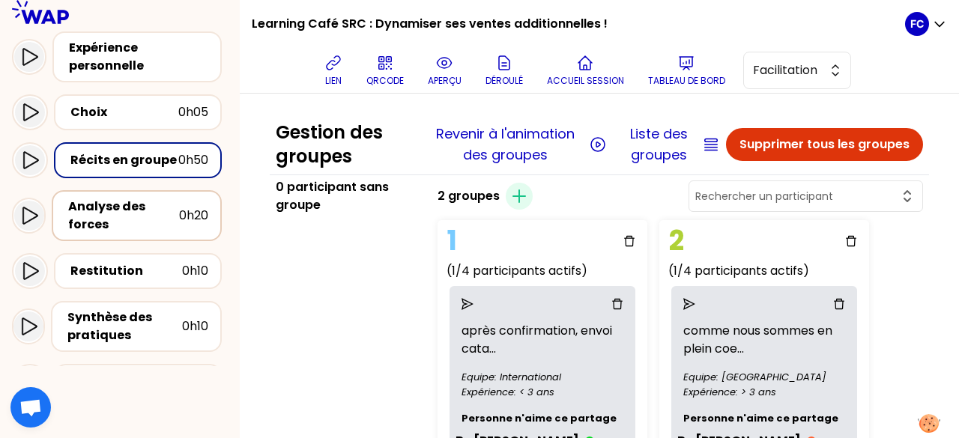
click at [125, 214] on div "Analyse des forces" at bounding box center [123, 216] width 111 height 36
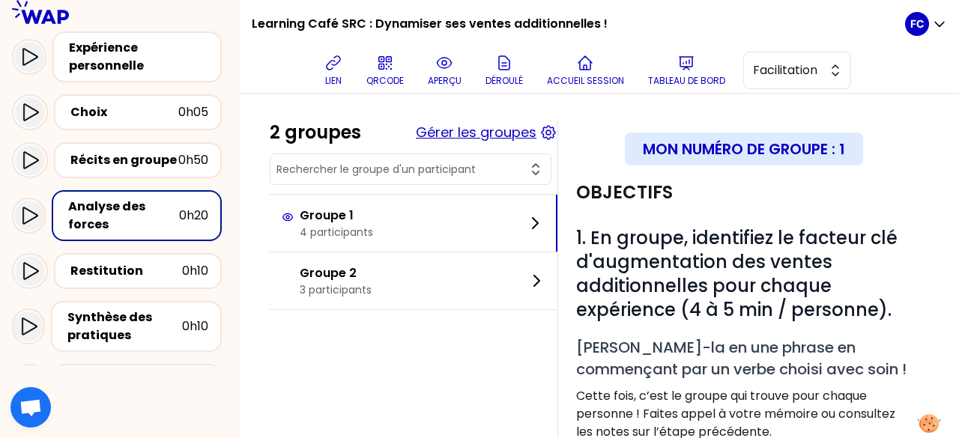
click at [478, 136] on button "Gérer les groupes" at bounding box center [476, 132] width 121 height 21
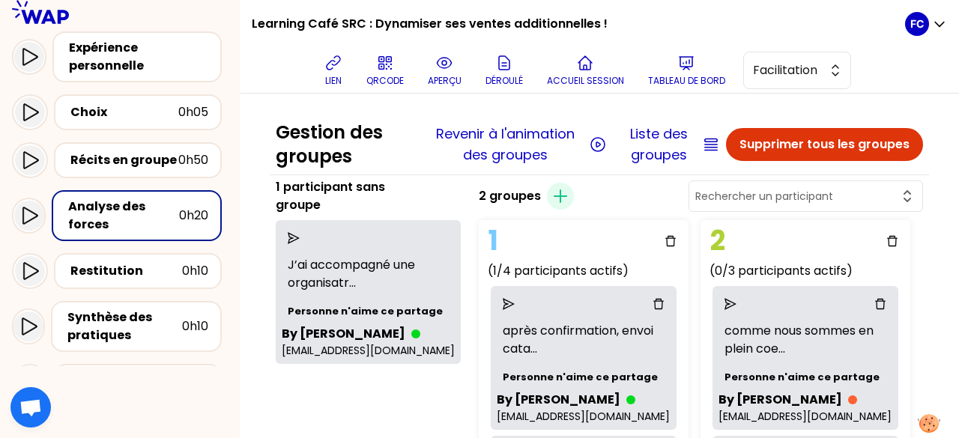
click at [300, 235] on icon "send" at bounding box center [294, 238] width 12 height 12
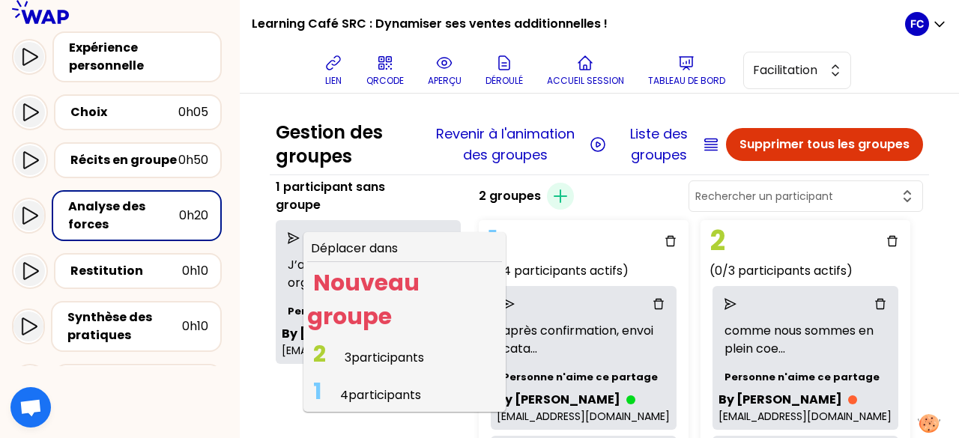
click at [390, 356] on span "3 participants" at bounding box center [384, 357] width 79 height 17
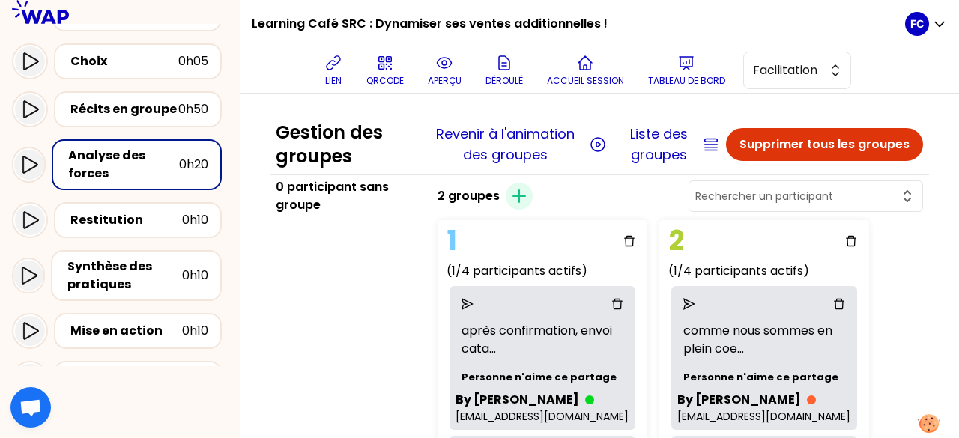
scroll to position [225, 0]
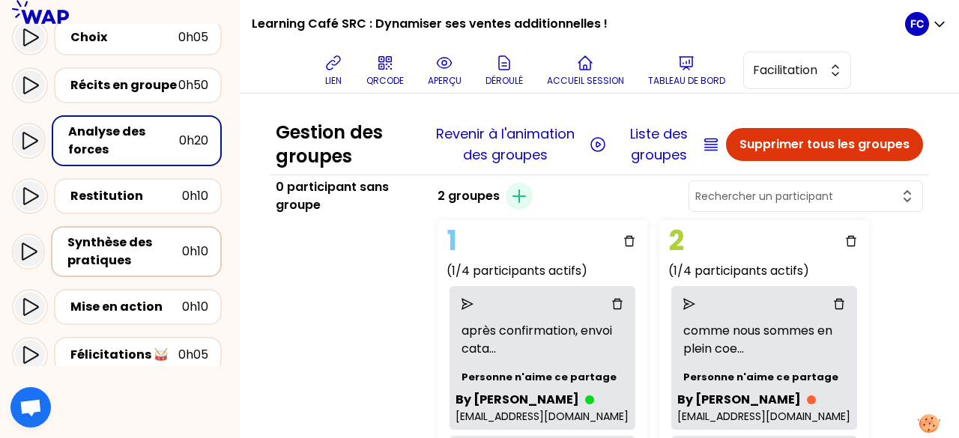
click at [101, 242] on div "Synthèse des pratiques" at bounding box center [124, 252] width 115 height 36
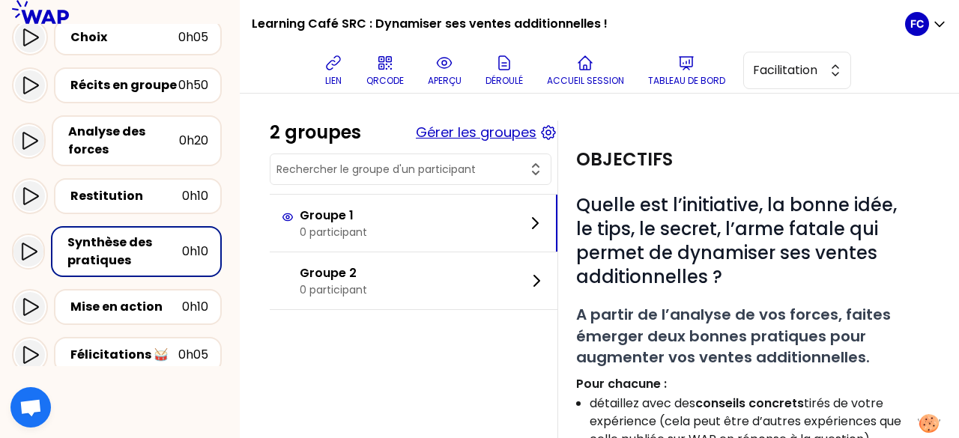
click at [457, 137] on button "Gérer les groupes" at bounding box center [476, 132] width 121 height 21
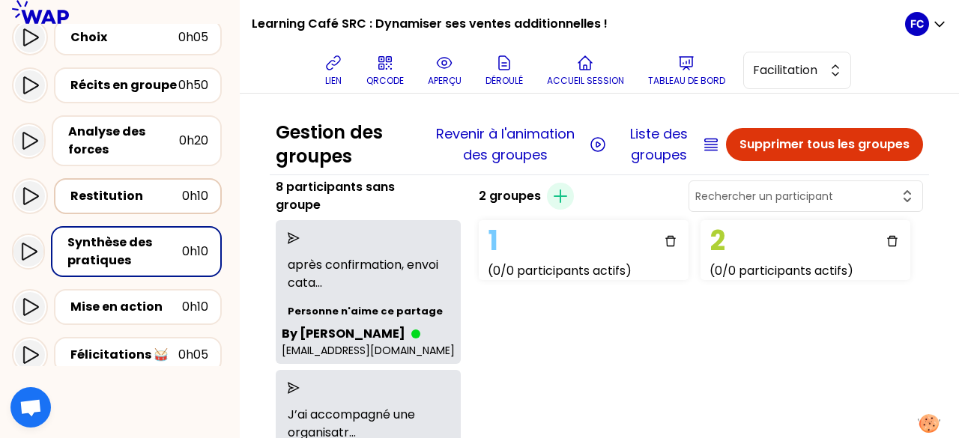
click at [114, 184] on div "Restitution 0h10" at bounding box center [138, 196] width 168 height 36
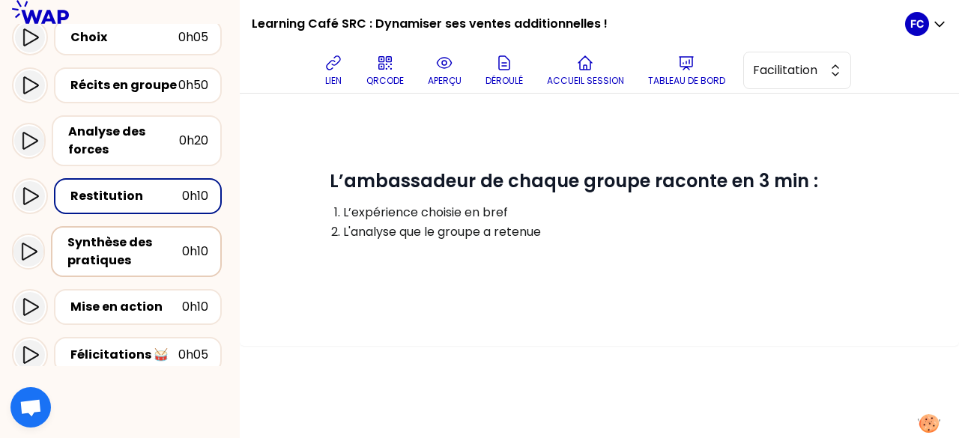
click at [114, 244] on div "Synthèse des pratiques" at bounding box center [124, 252] width 115 height 36
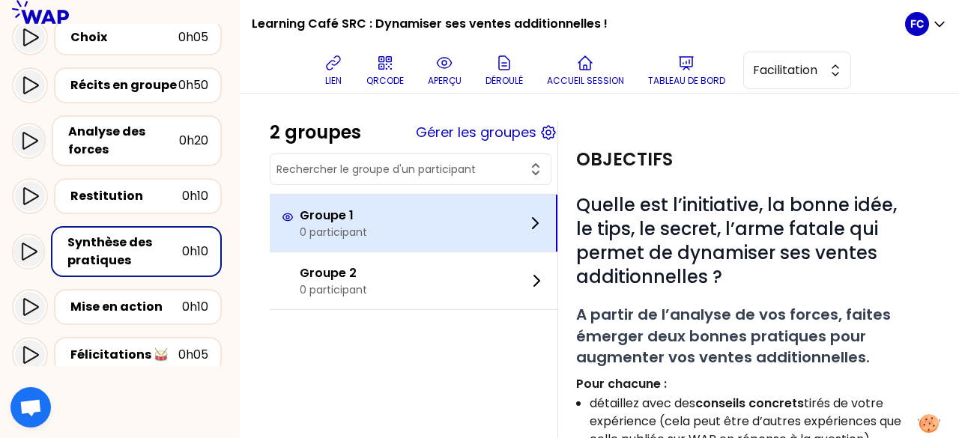
click at [436, 223] on div "Groupe 1 0 participant" at bounding box center [414, 223] width 288 height 57
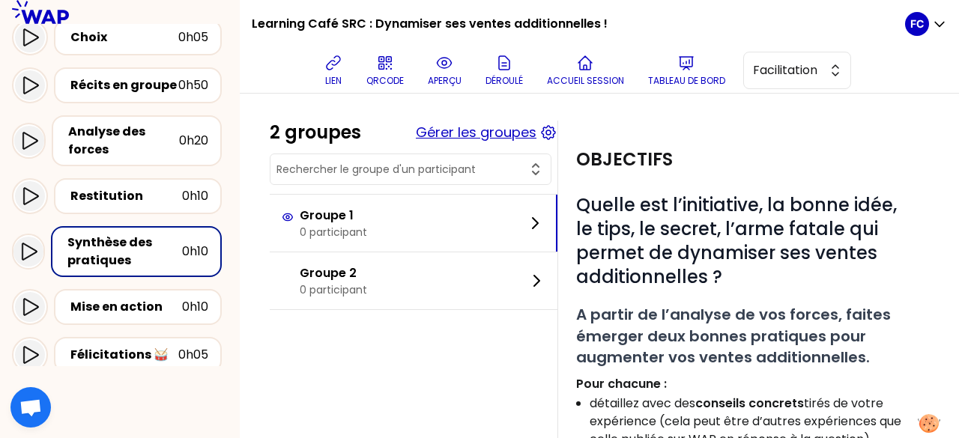
click at [505, 136] on button "Gérer les groupes" at bounding box center [476, 132] width 121 height 21
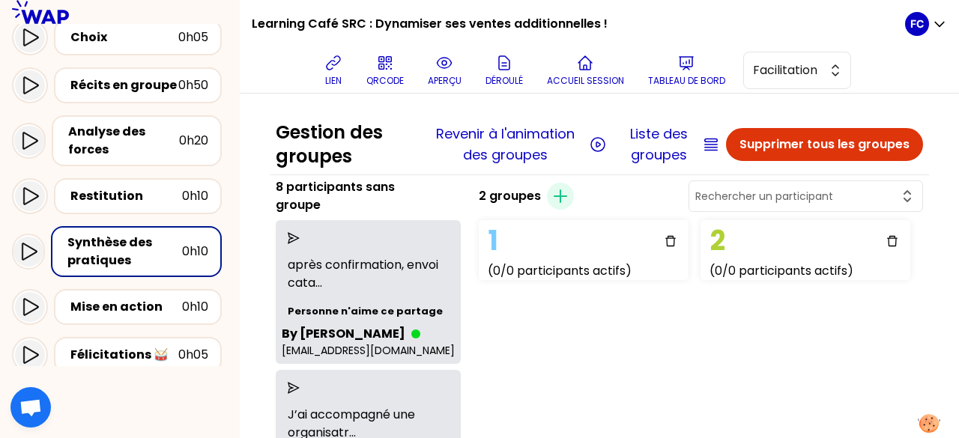
click at [300, 238] on icon "send" at bounding box center [294, 238] width 12 height 12
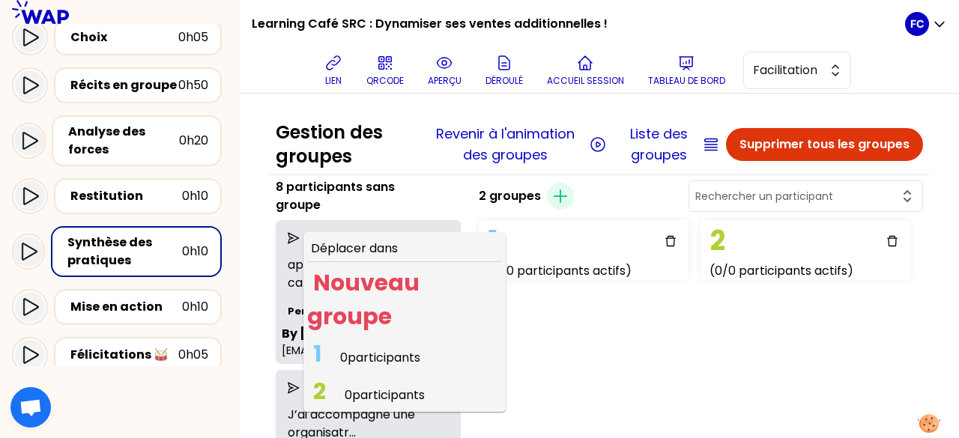
click at [376, 356] on span "0 participants" at bounding box center [380, 357] width 80 height 17
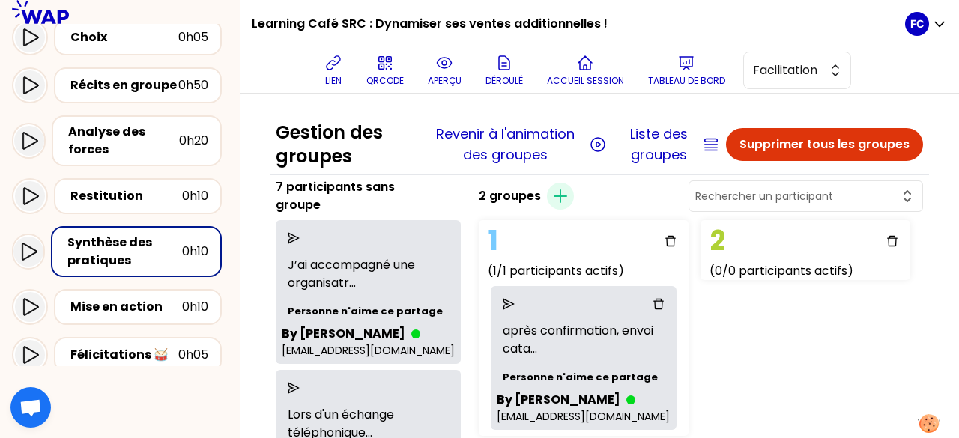
click at [300, 241] on icon "send" at bounding box center [294, 238] width 12 height 12
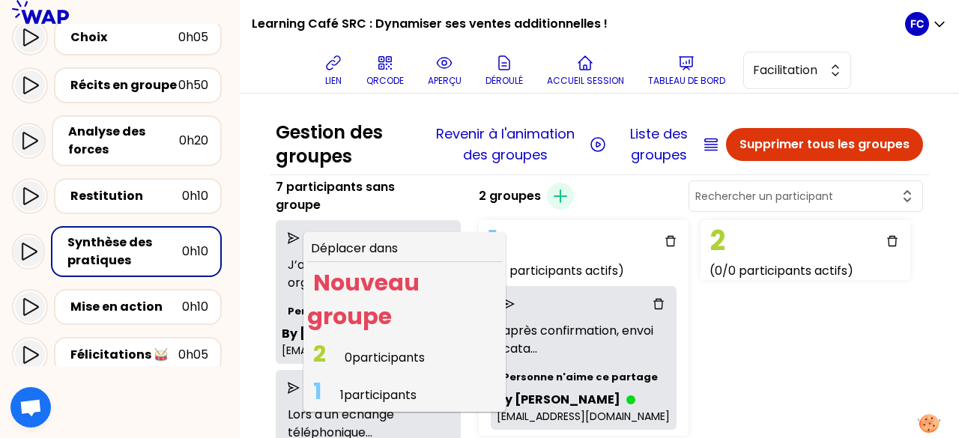
click at [375, 353] on span "0 participants" at bounding box center [385, 357] width 80 height 17
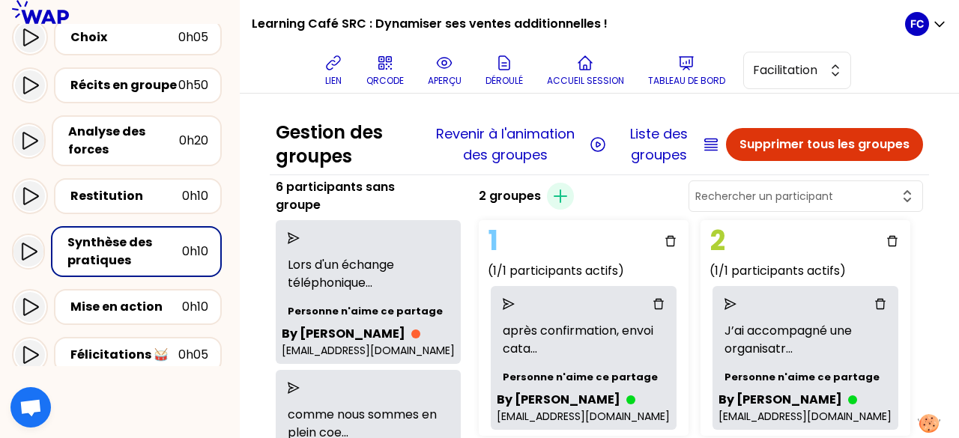
click at [299, 230] on div at bounding box center [368, 238] width 173 height 24
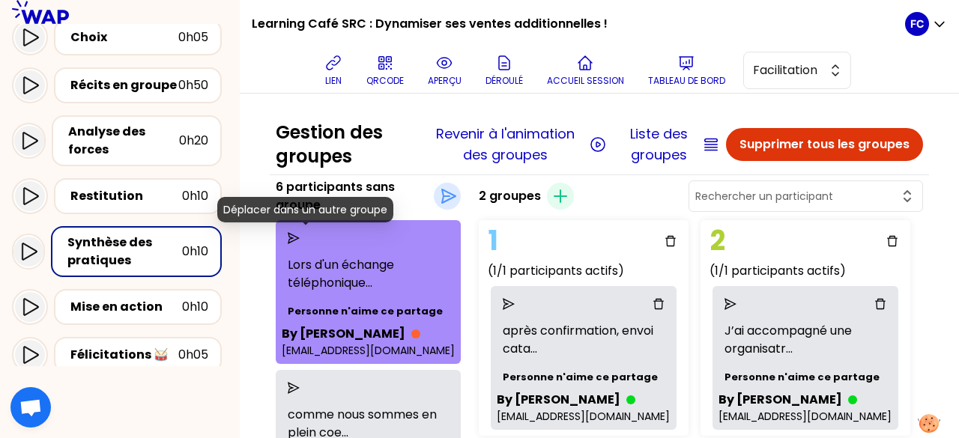
click at [300, 235] on icon "send" at bounding box center [294, 238] width 12 height 12
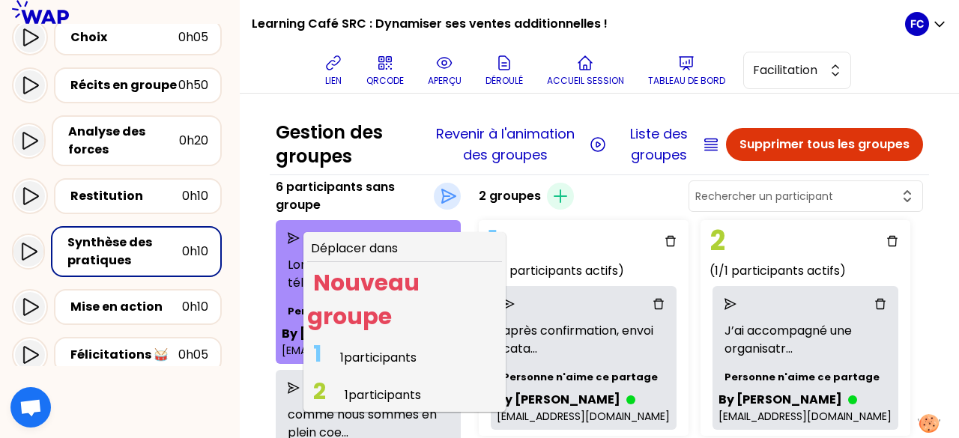
click at [387, 355] on span "1 participants" at bounding box center [378, 357] width 76 height 17
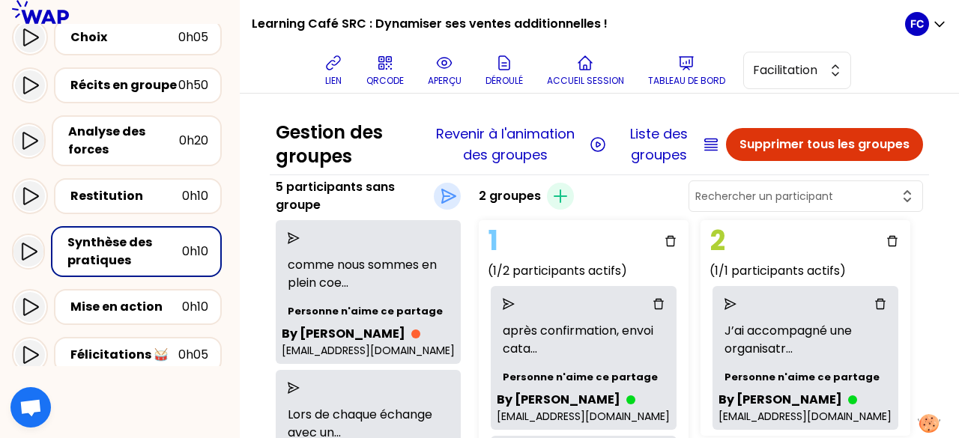
click at [300, 233] on icon "send" at bounding box center [294, 238] width 12 height 12
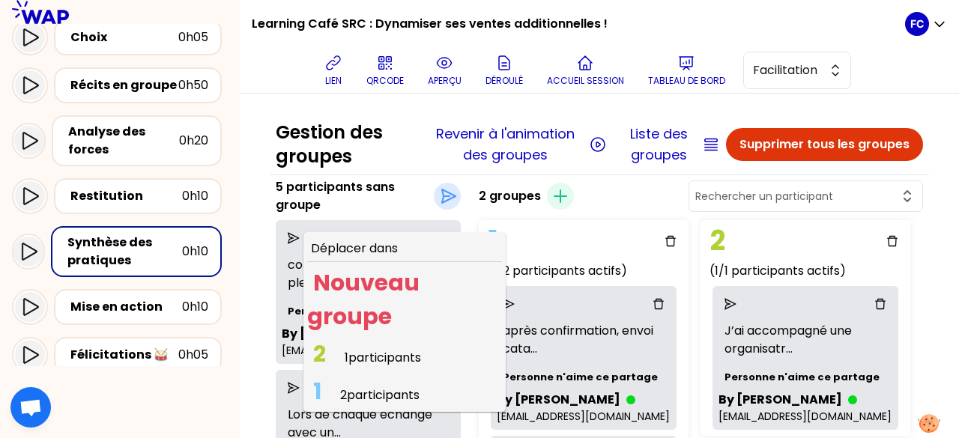
click at [364, 356] on span "1 participants" at bounding box center [383, 357] width 76 height 17
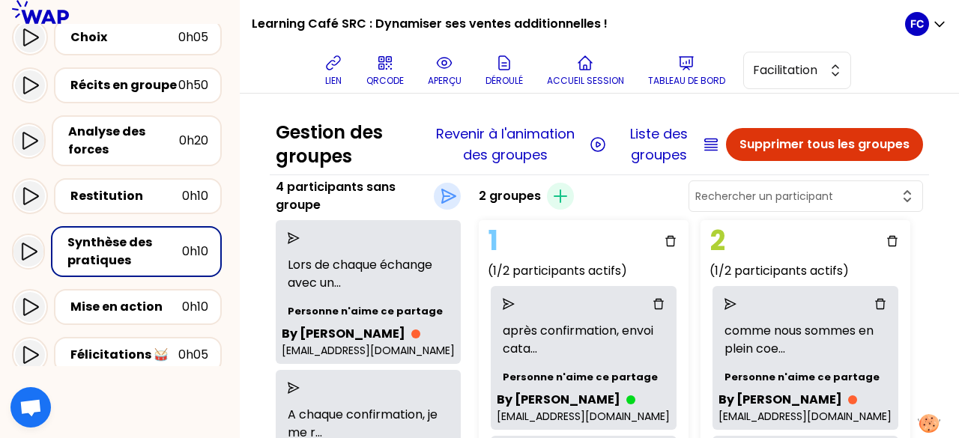
click at [300, 239] on icon "send" at bounding box center [294, 238] width 12 height 12
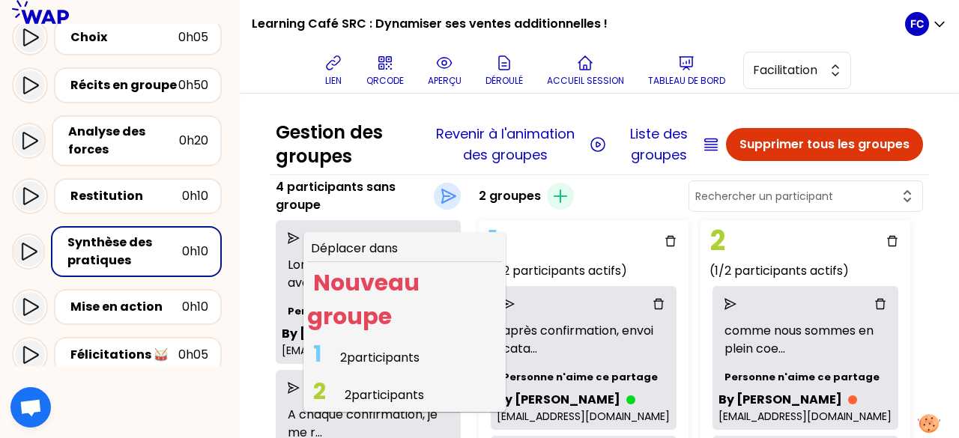
click at [371, 390] on span "2 participants" at bounding box center [384, 395] width 79 height 17
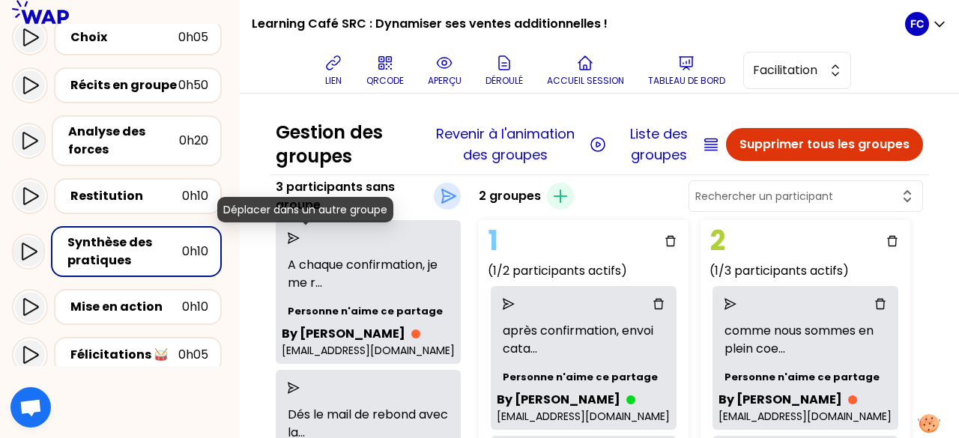
click at [300, 239] on icon "send" at bounding box center [294, 238] width 12 height 12
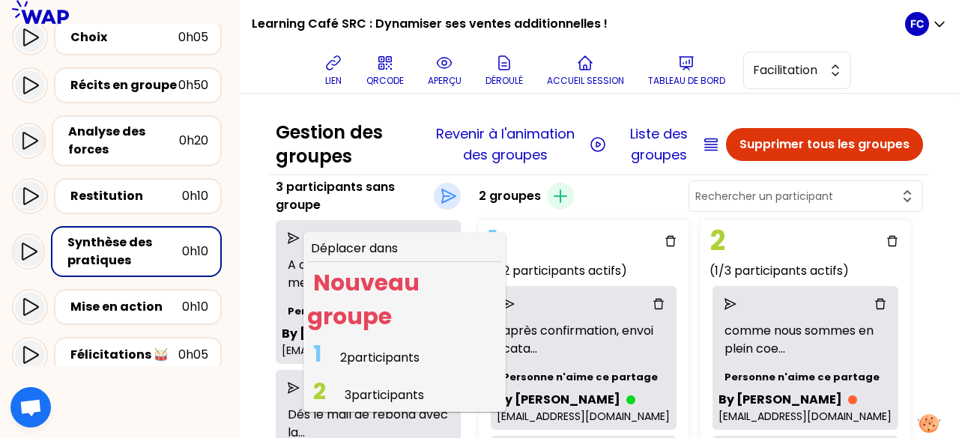
click at [373, 393] on span "3 participants" at bounding box center [384, 395] width 79 height 17
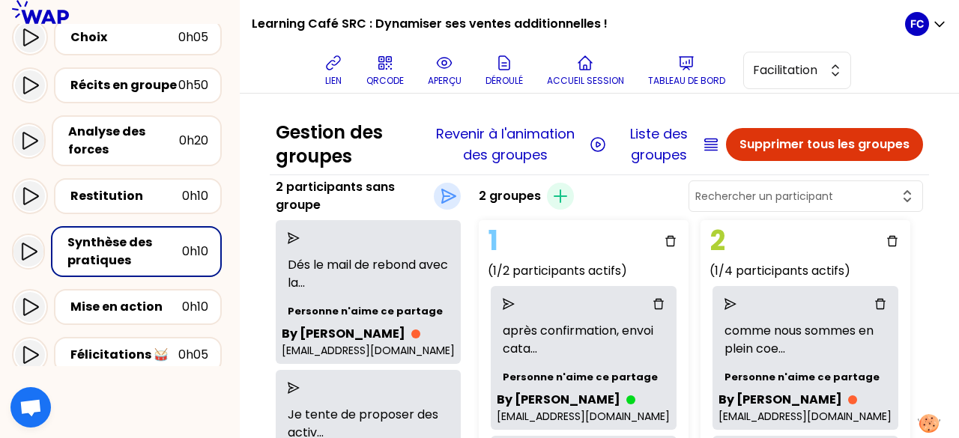
click at [300, 235] on icon "send" at bounding box center [294, 238] width 12 height 12
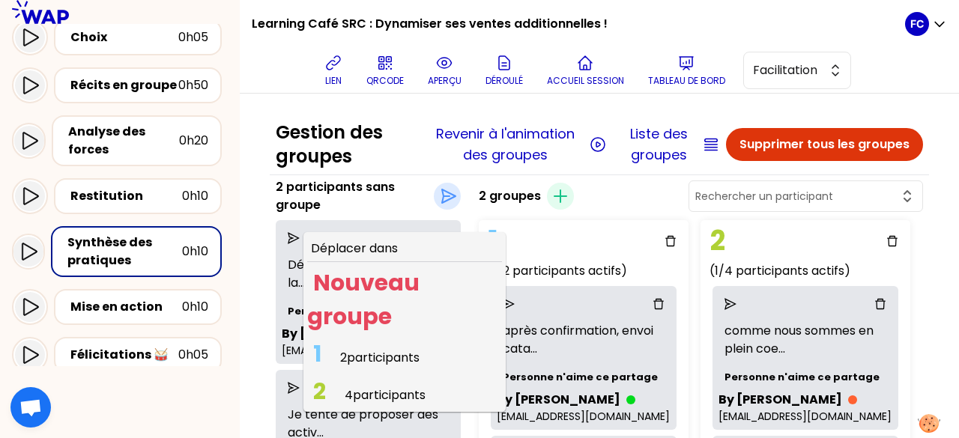
click at [346, 354] on span "1 2 participants" at bounding box center [366, 357] width 118 height 29
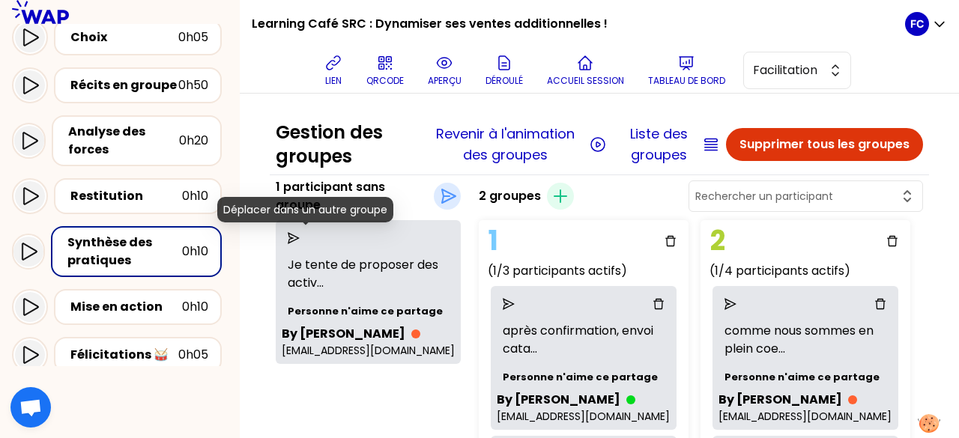
click at [300, 238] on icon "send" at bounding box center [294, 238] width 12 height 12
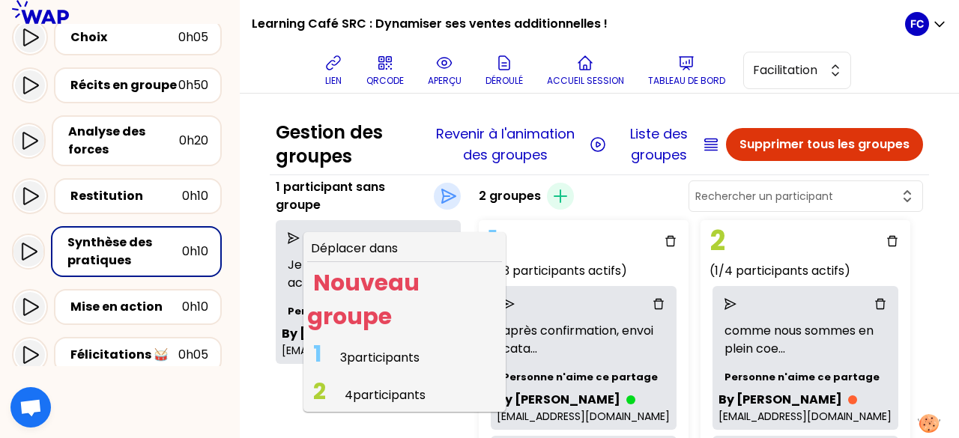
click at [376, 359] on span "3 participants" at bounding box center [379, 357] width 79 height 17
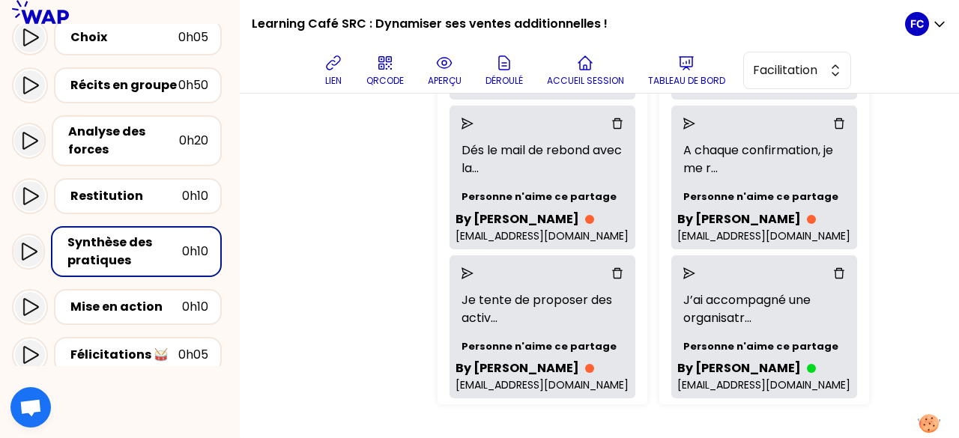
scroll to position [481, 0]
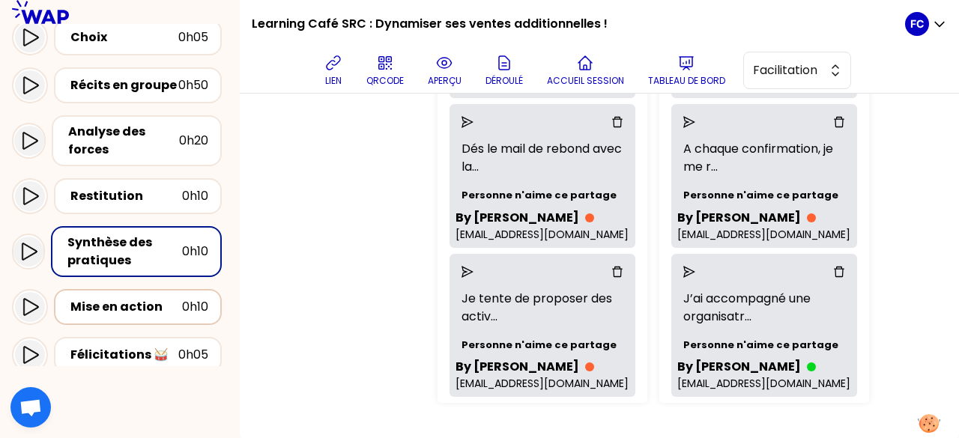
click at [160, 304] on div "Mise en action" at bounding box center [126, 307] width 112 height 18
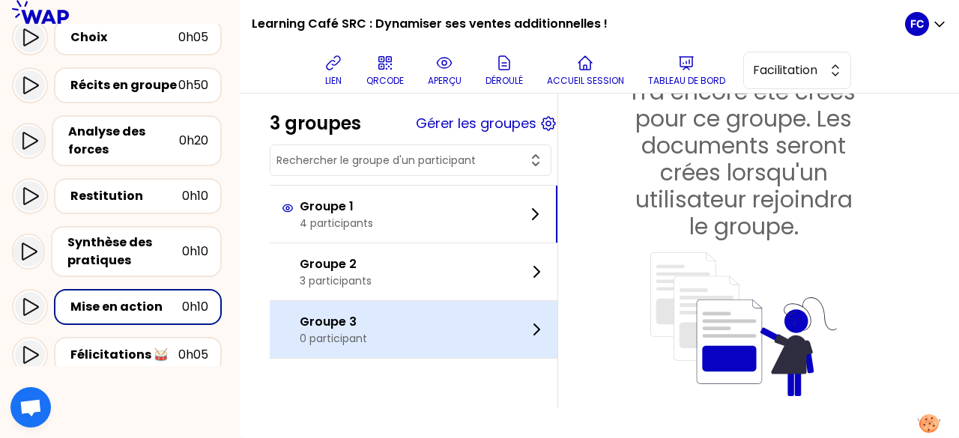
scroll to position [481, 0]
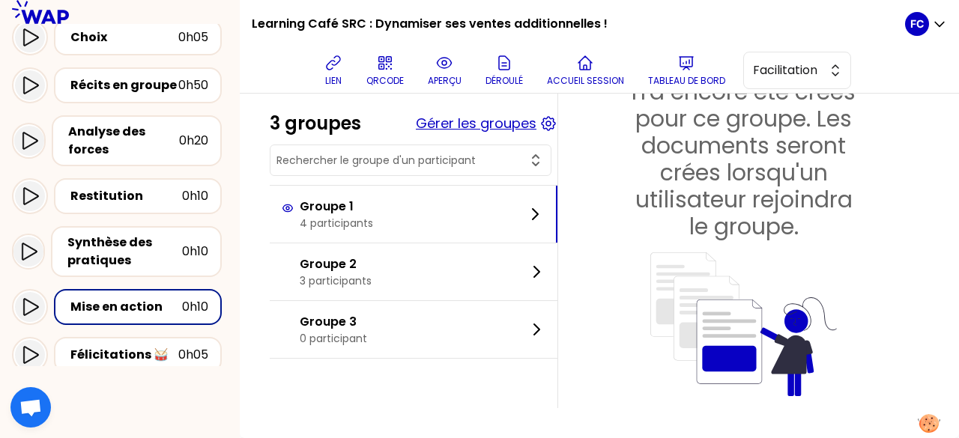
click at [500, 126] on button "Gérer les groupes" at bounding box center [476, 123] width 121 height 21
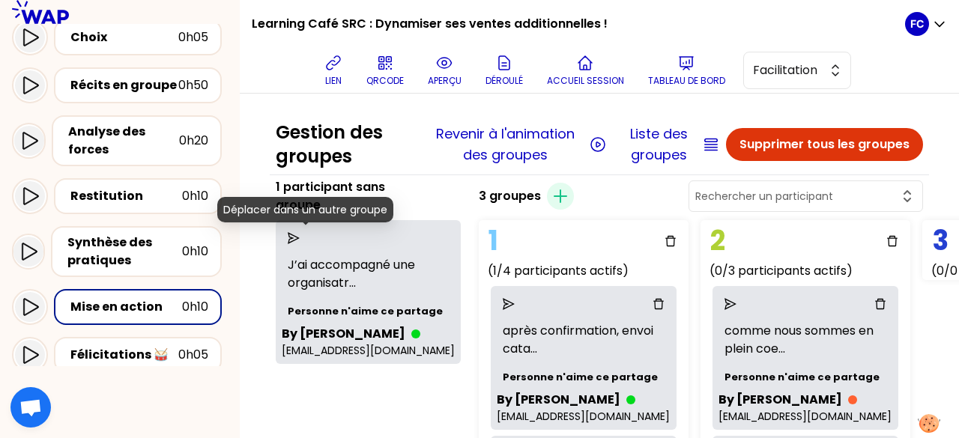
click at [300, 235] on icon "send" at bounding box center [294, 238] width 12 height 12
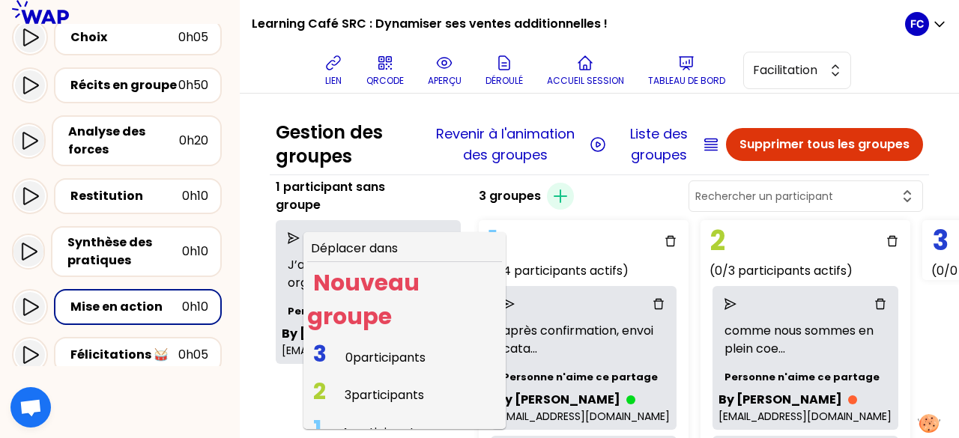
scroll to position [19, 0]
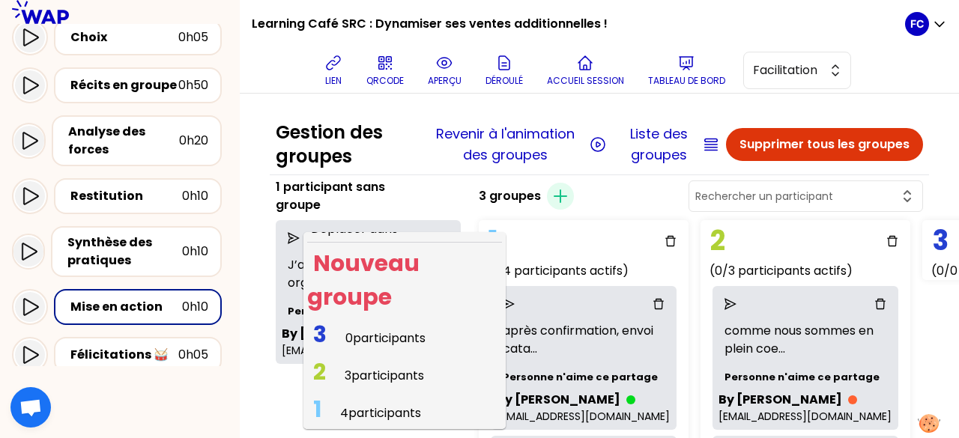
click at [378, 369] on span "3 participants" at bounding box center [384, 375] width 79 height 17
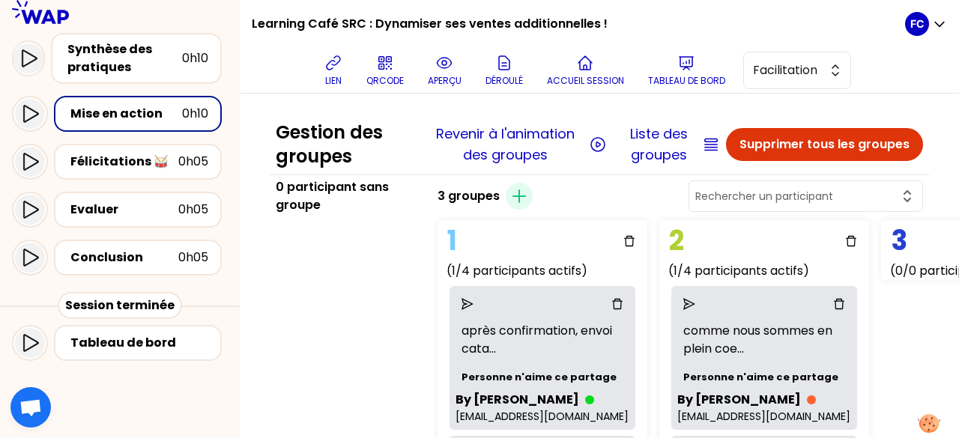
scroll to position [0, 0]
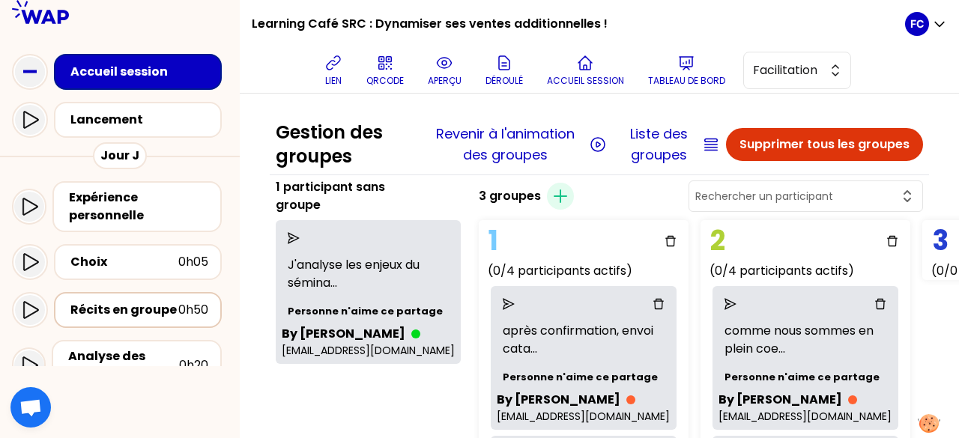
click at [157, 311] on div "Récits en groupe" at bounding box center [124, 310] width 108 height 18
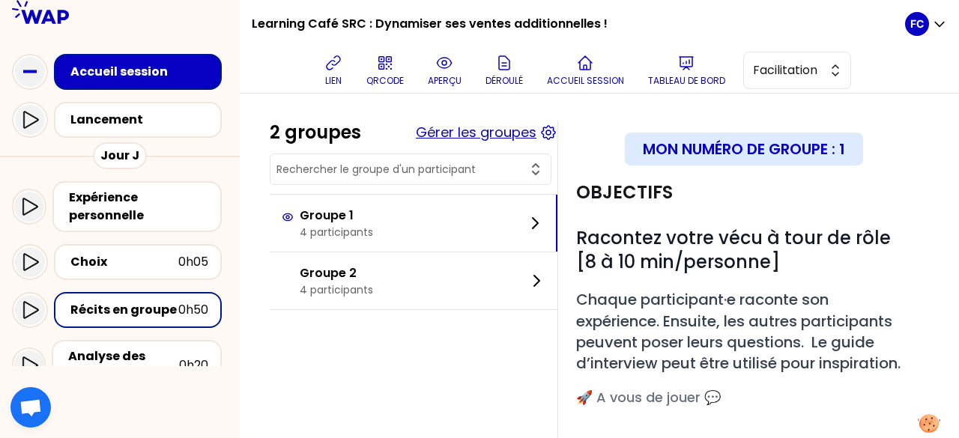
click at [454, 130] on button "Gérer les groupes" at bounding box center [476, 132] width 121 height 21
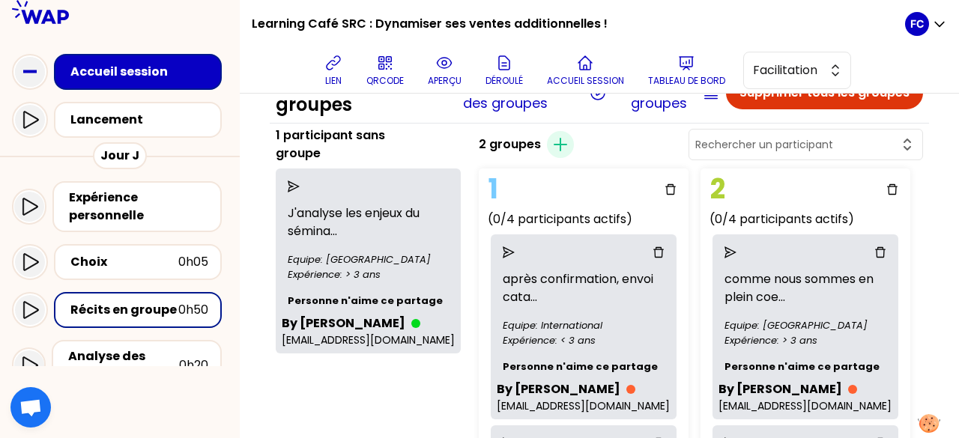
scroll to position [75, 0]
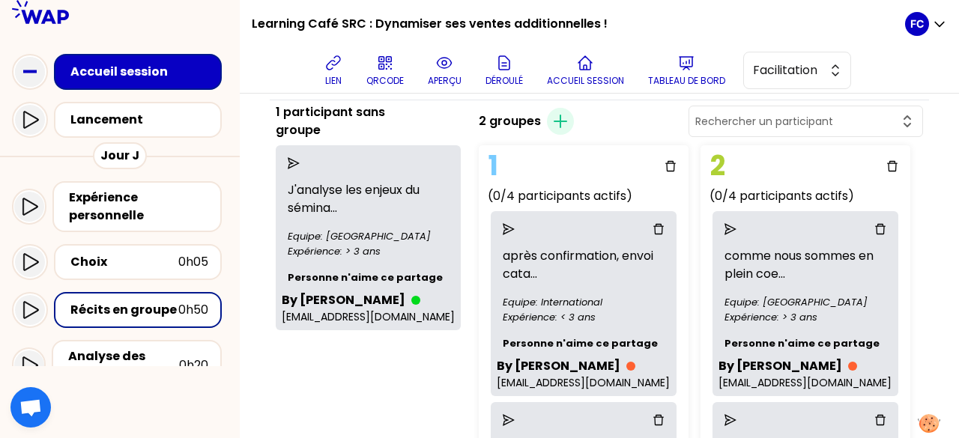
click at [300, 159] on icon "send" at bounding box center [294, 163] width 12 height 12
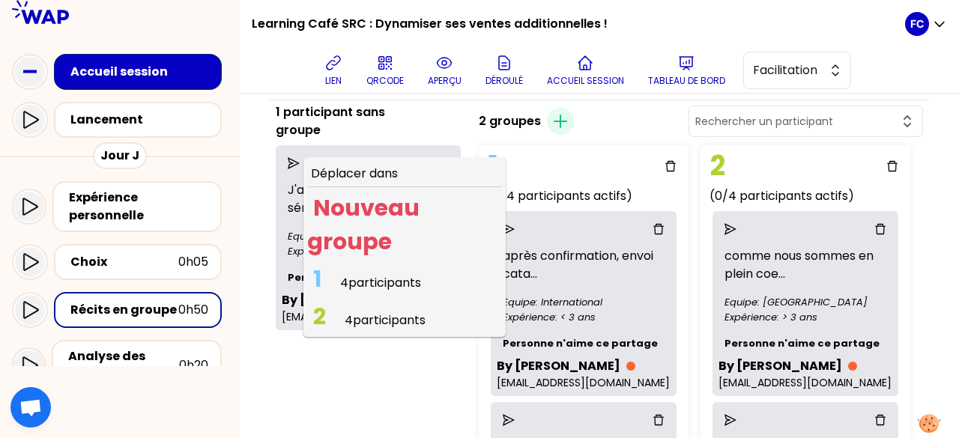
click at [395, 283] on span "4 participants" at bounding box center [380, 282] width 81 height 17
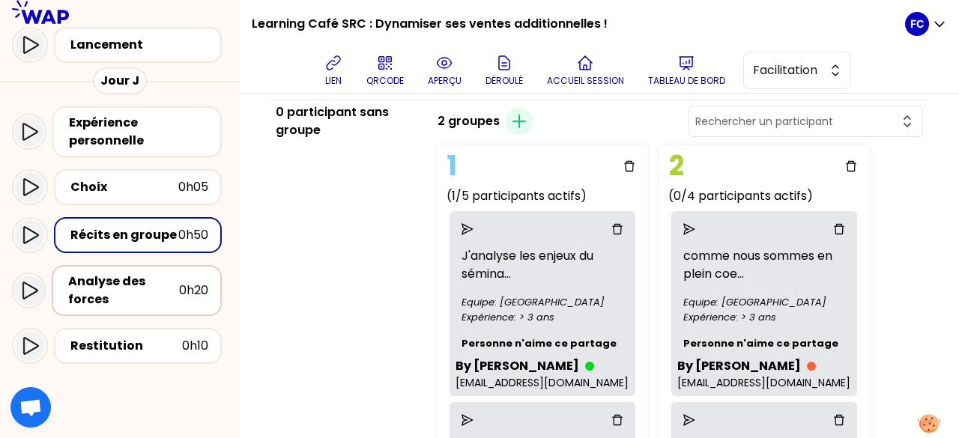
click at [162, 289] on div "Analyse des forces" at bounding box center [123, 291] width 111 height 36
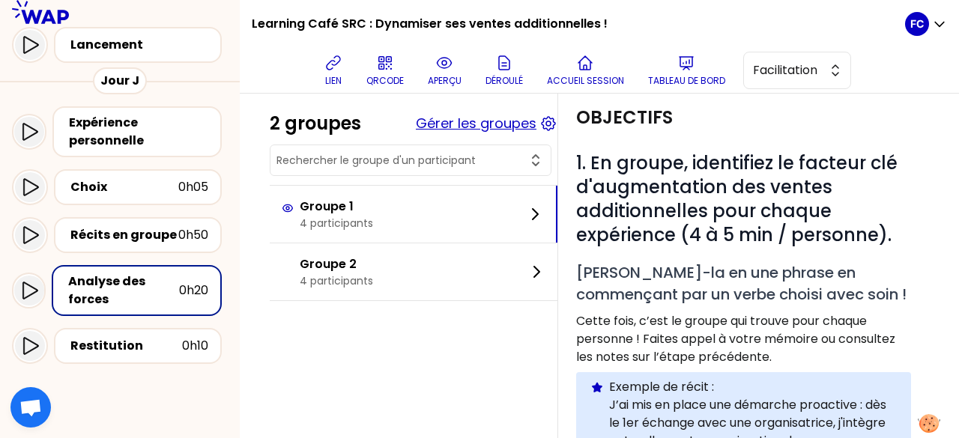
click at [492, 127] on button "Gérer les groupes" at bounding box center [476, 123] width 121 height 21
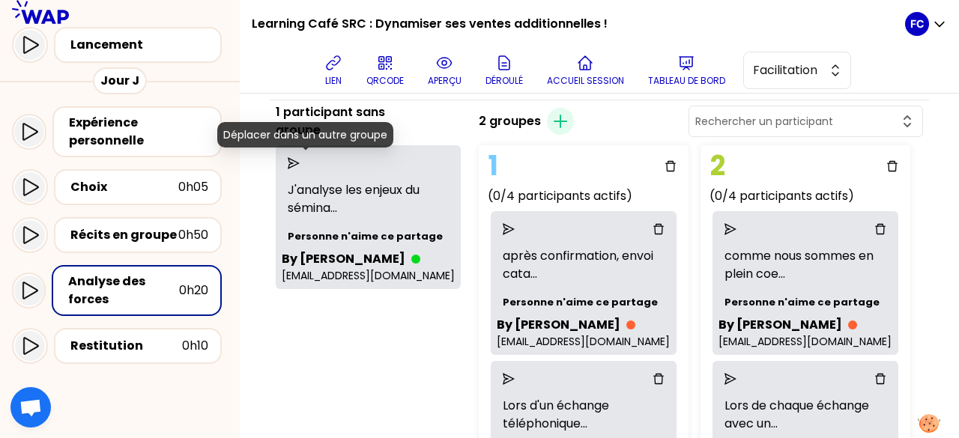
click at [300, 161] on icon "send" at bounding box center [294, 163] width 12 height 12
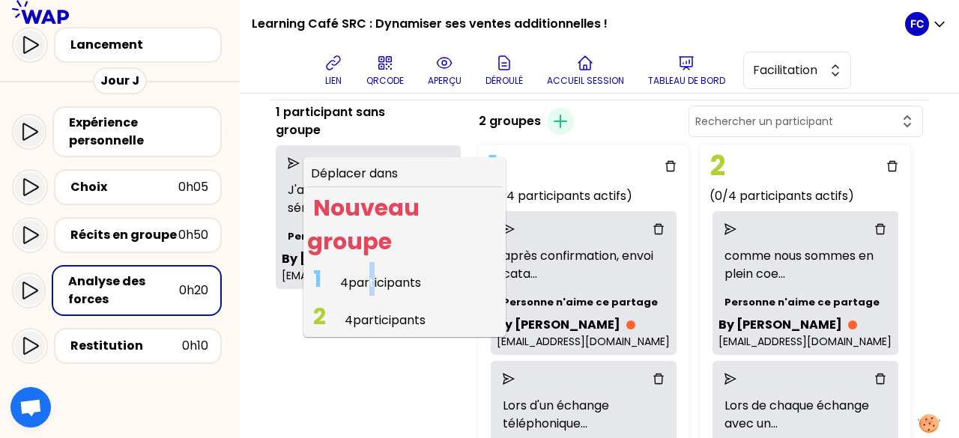
drag, startPoint x: 386, startPoint y: 286, endPoint x: 345, endPoint y: 285, distance: 41.2
click at [385, 286] on span "4 participants" at bounding box center [380, 282] width 81 height 17
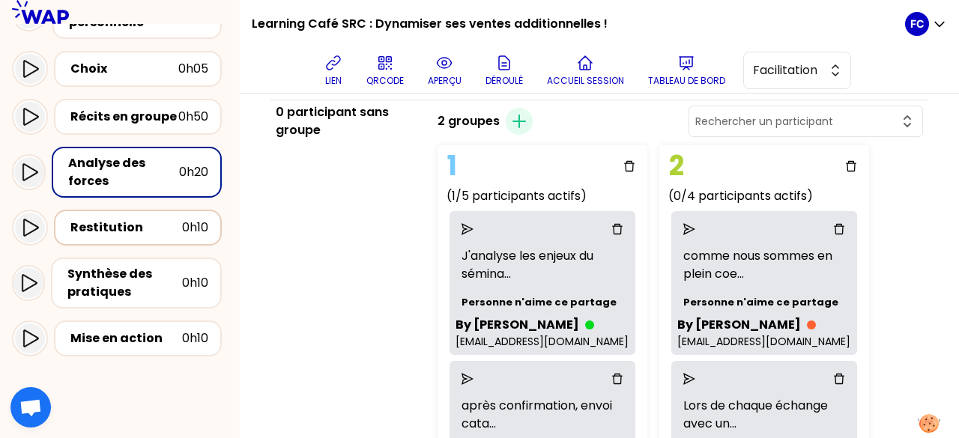
scroll to position [225, 0]
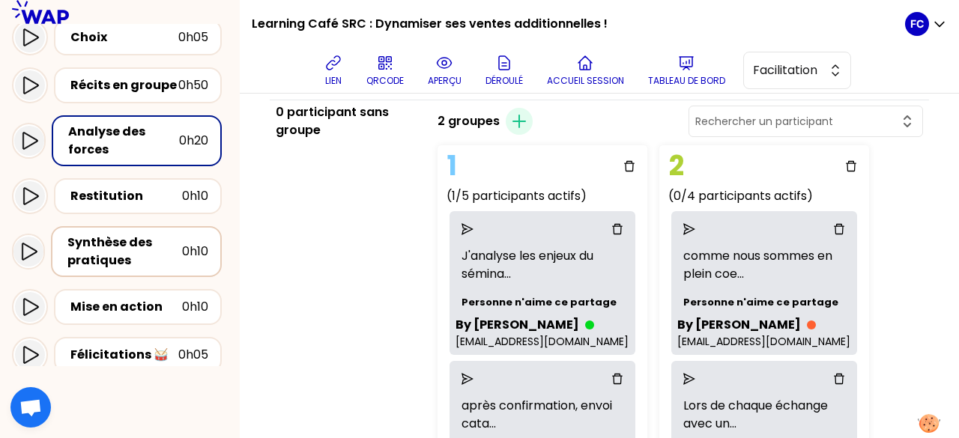
click at [137, 258] on div "Synthèse des pratiques" at bounding box center [124, 252] width 115 height 36
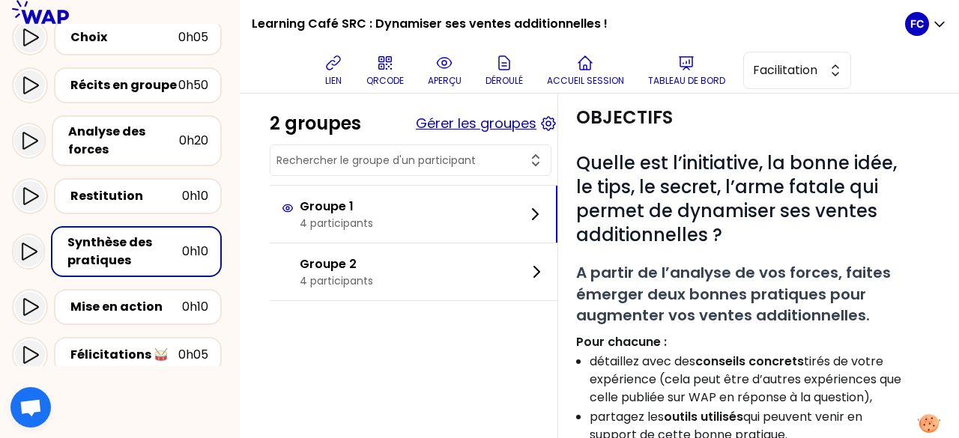
click at [480, 122] on button "Gérer les groupes" at bounding box center [476, 123] width 121 height 21
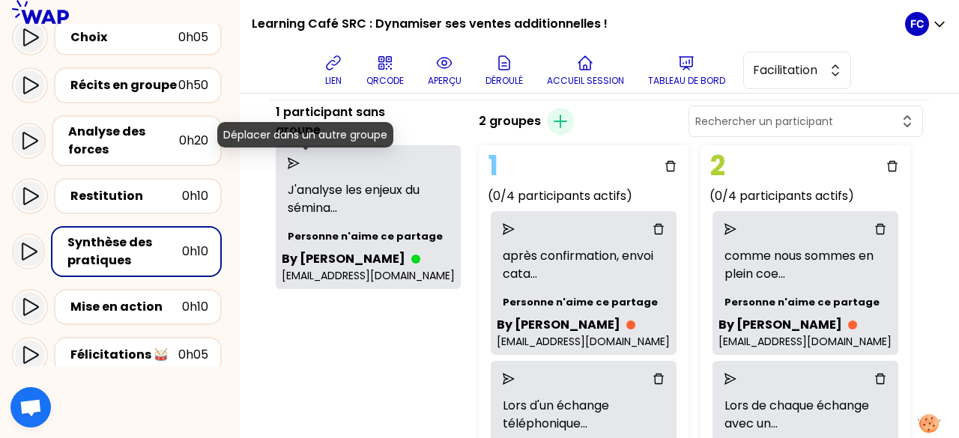
click at [300, 158] on icon "send" at bounding box center [294, 163] width 12 height 12
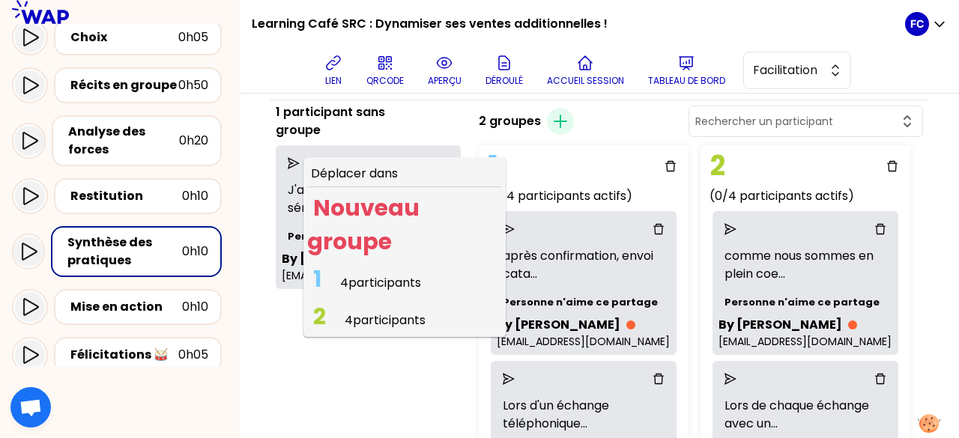
click at [365, 277] on span "4 participants" at bounding box center [380, 282] width 81 height 17
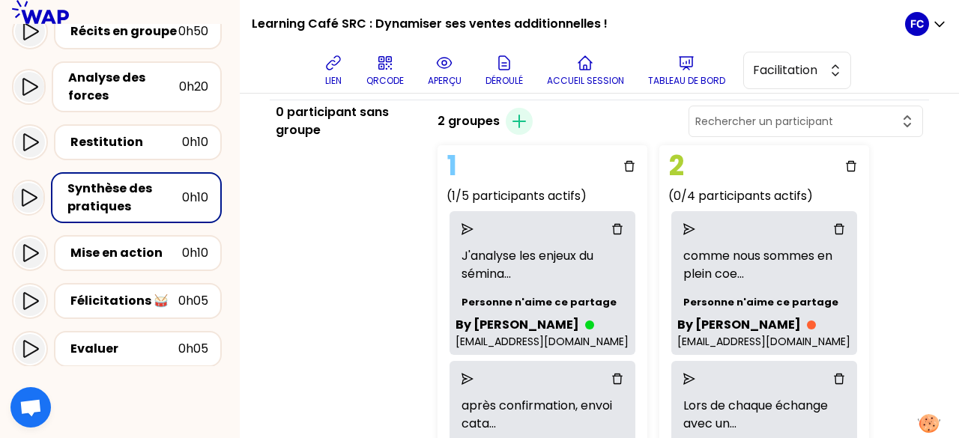
scroll to position [300, 0]
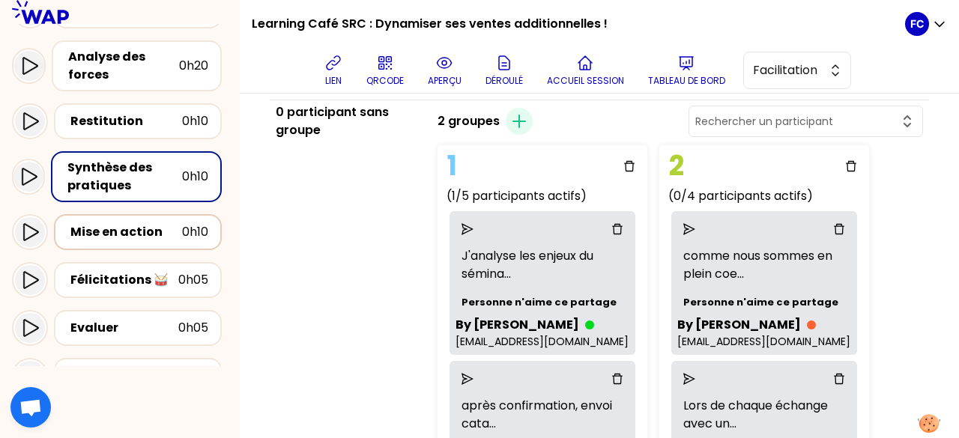
click at [126, 232] on div "Mise en action" at bounding box center [126, 232] width 112 height 18
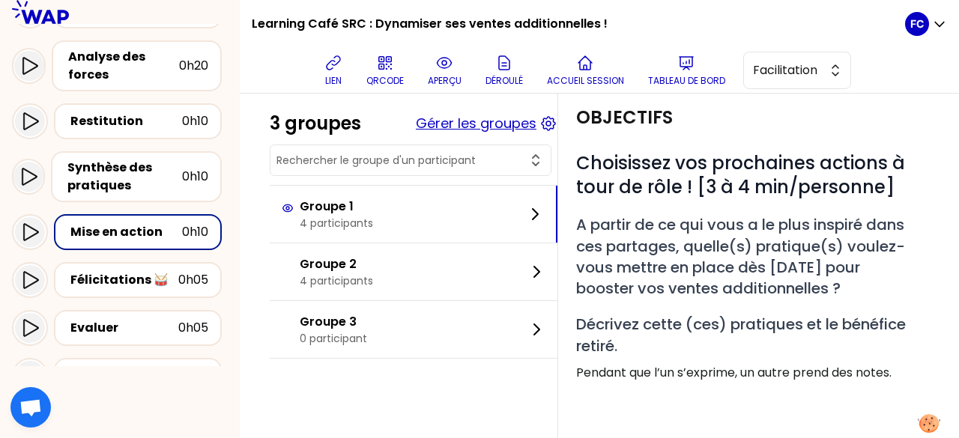
click at [474, 129] on button "Gérer les groupes" at bounding box center [476, 123] width 121 height 21
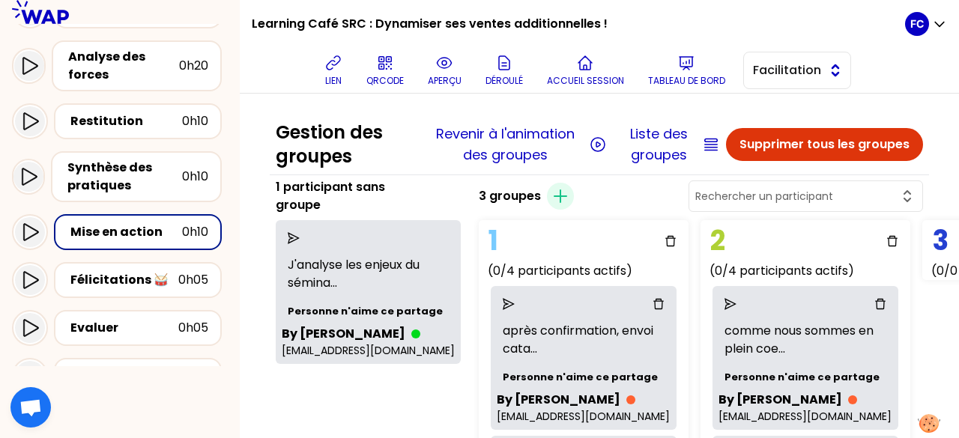
click at [787, 64] on span "Facilitation" at bounding box center [786, 70] width 67 height 18
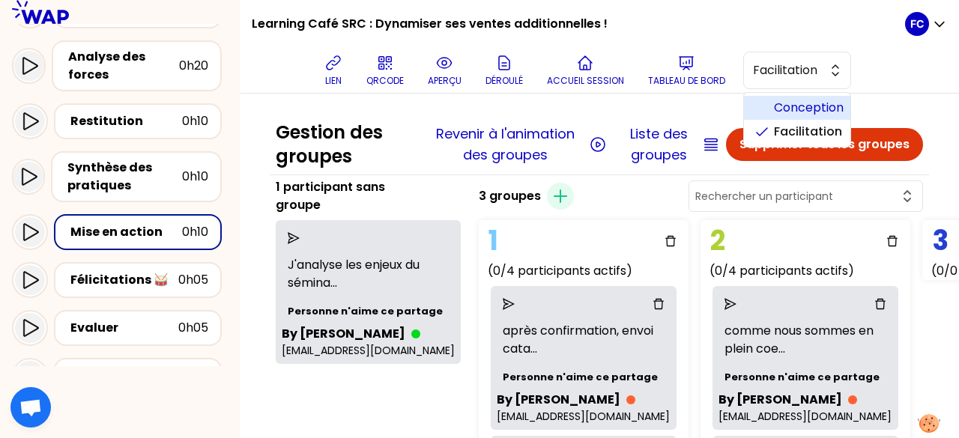
click at [789, 106] on span "Conception" at bounding box center [806, 108] width 64 height 18
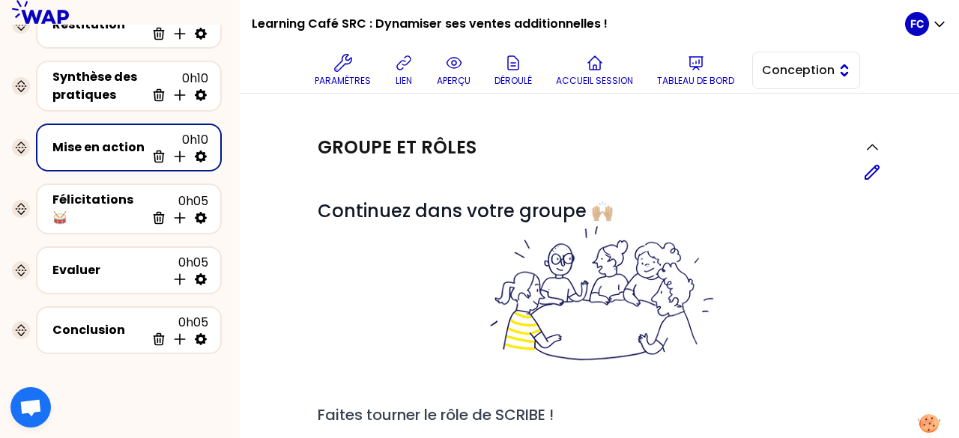
click at [791, 74] on span "Conception" at bounding box center [795, 70] width 67 height 18
click at [804, 127] on span "Facilitation" at bounding box center [815, 132] width 64 height 18
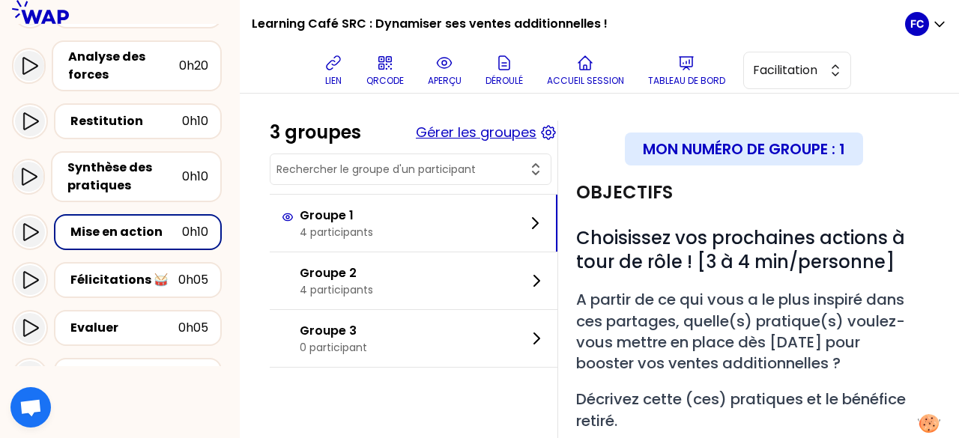
click at [484, 134] on button "Gérer les groupes" at bounding box center [476, 132] width 121 height 21
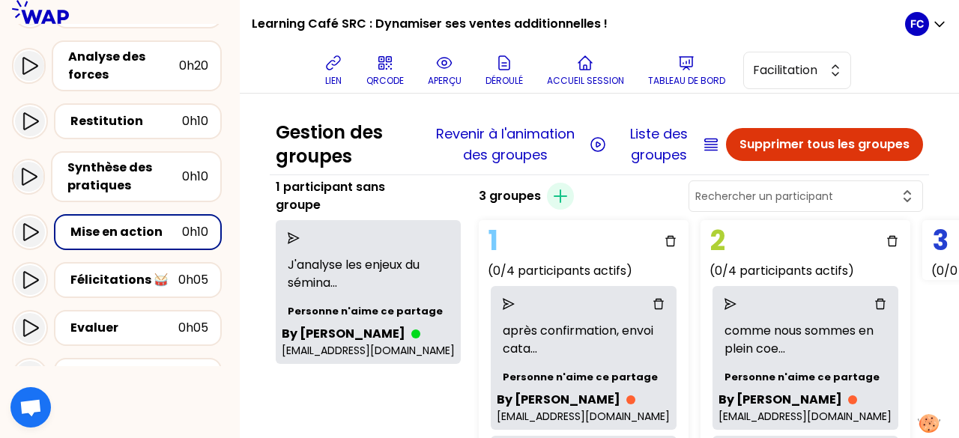
click at [300, 239] on icon "send" at bounding box center [294, 238] width 12 height 12
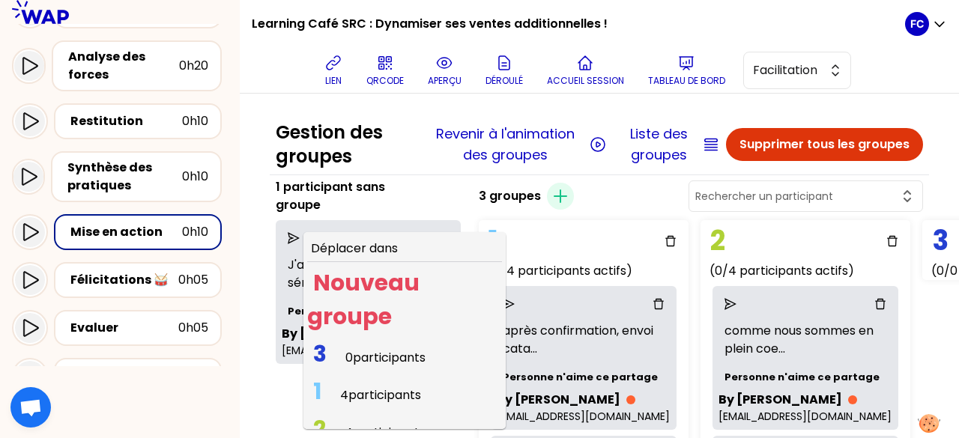
scroll to position [19, 0]
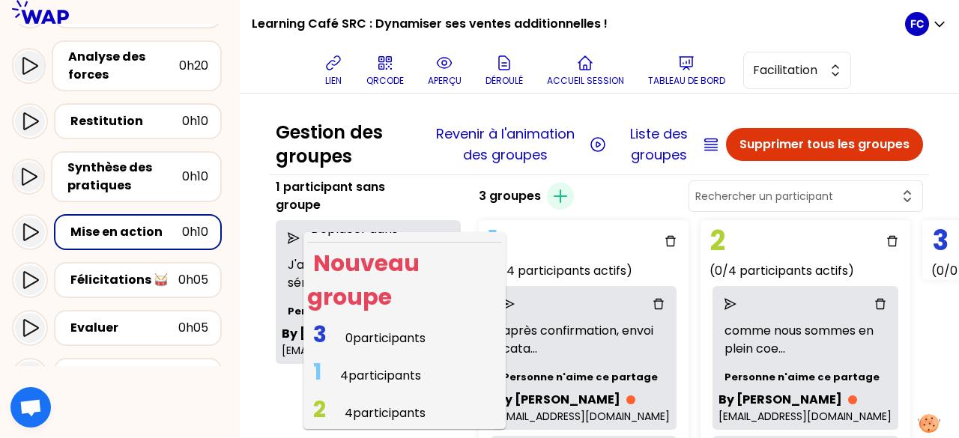
click at [406, 370] on span "4 participants" at bounding box center [380, 375] width 81 height 17
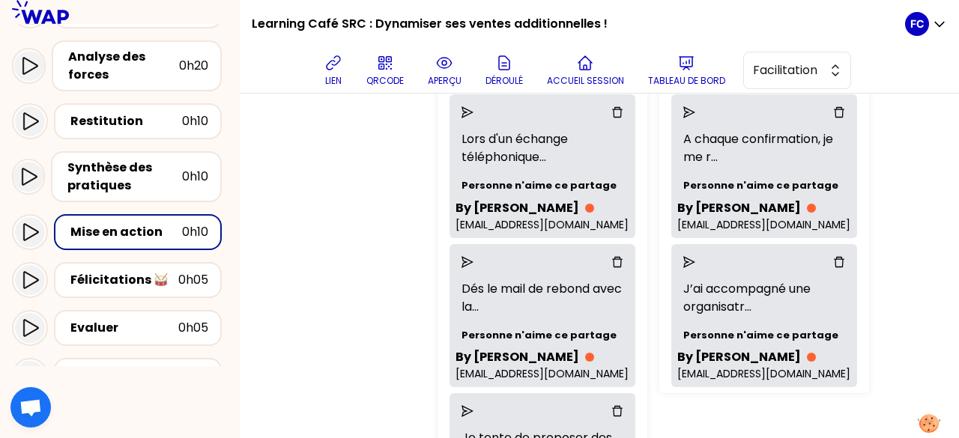
scroll to position [510, 0]
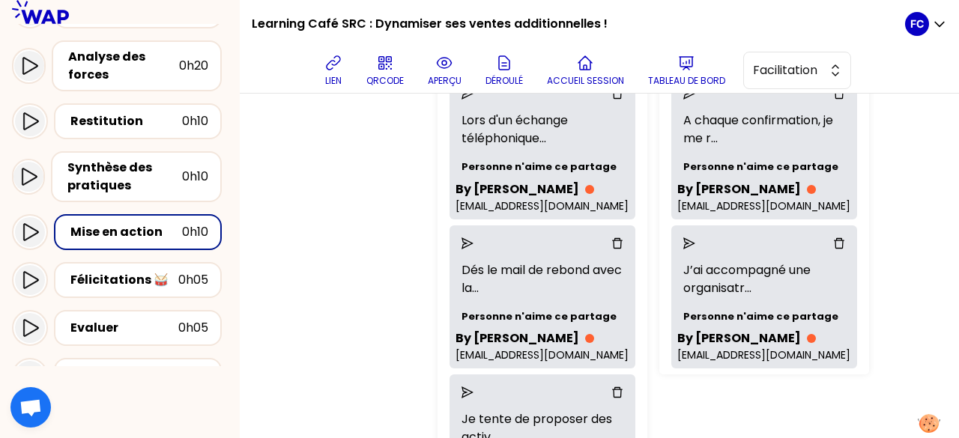
click at [196, 229] on div "0h10" at bounding box center [195, 232] width 26 height 18
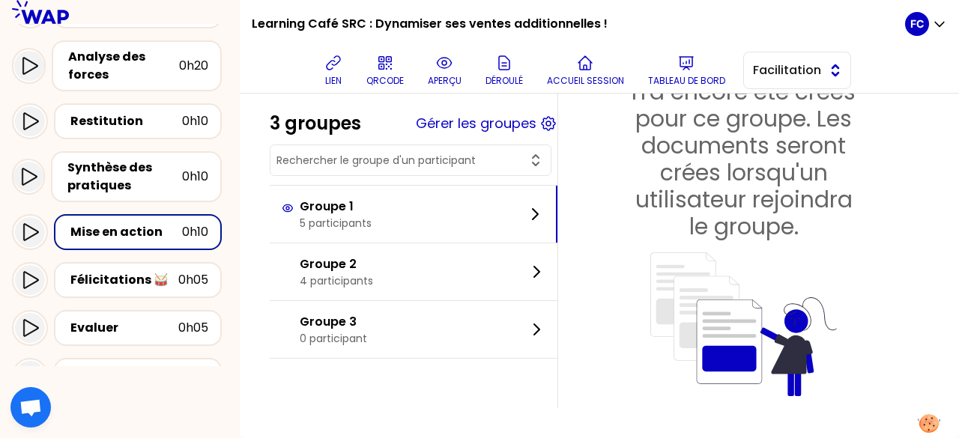
click at [821, 66] on span "Facilitation" at bounding box center [786, 70] width 67 height 18
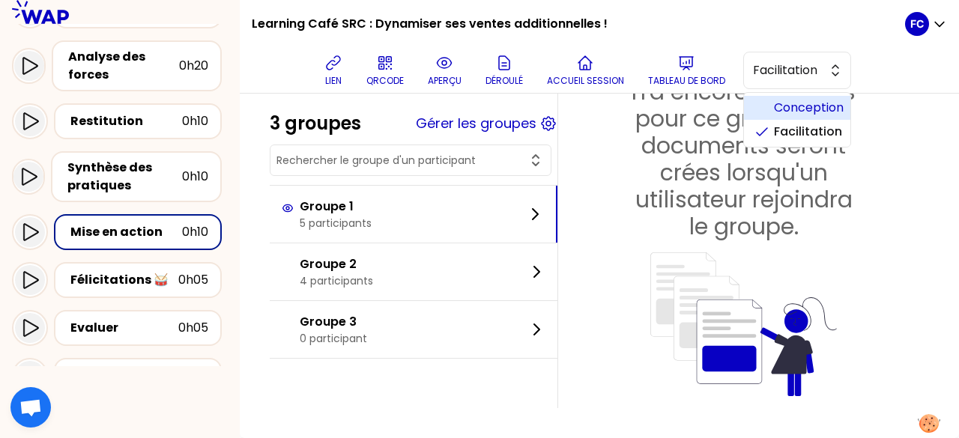
click at [822, 103] on span "Conception" at bounding box center [806, 108] width 64 height 18
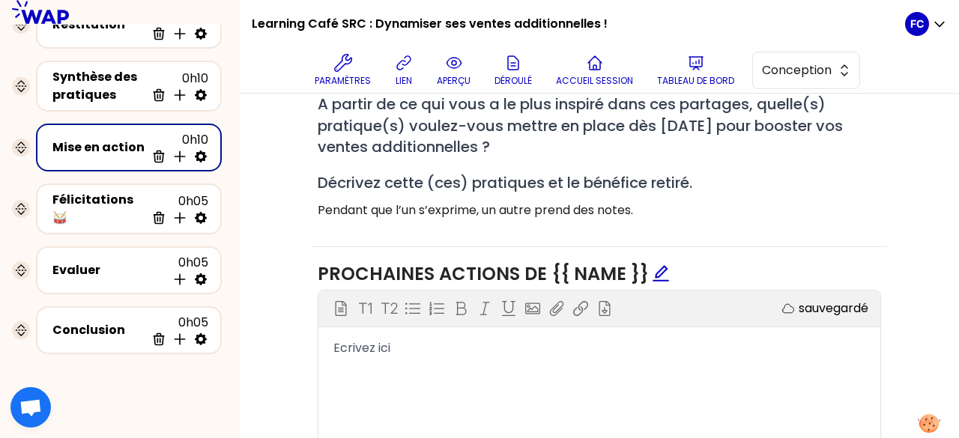
click at [205, 157] on icon at bounding box center [201, 157] width 12 height 12
select select "empty"
select select "3"
select select "false"
select select "Each"
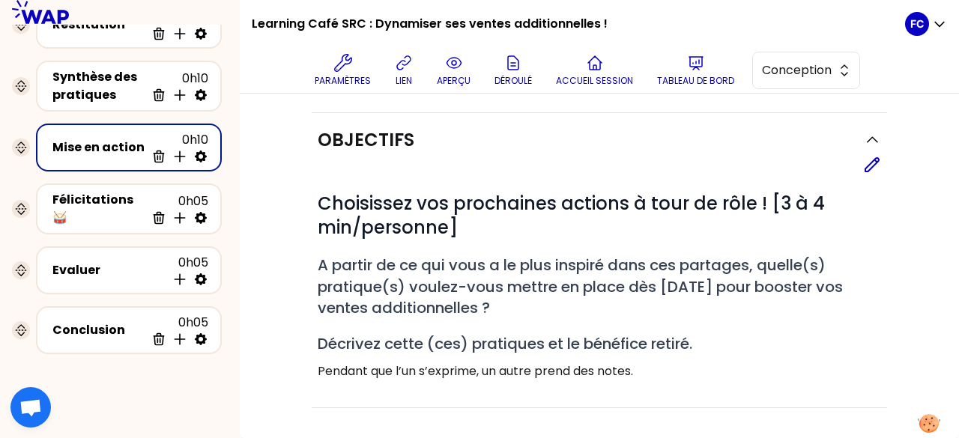
scroll to position [510, 0]
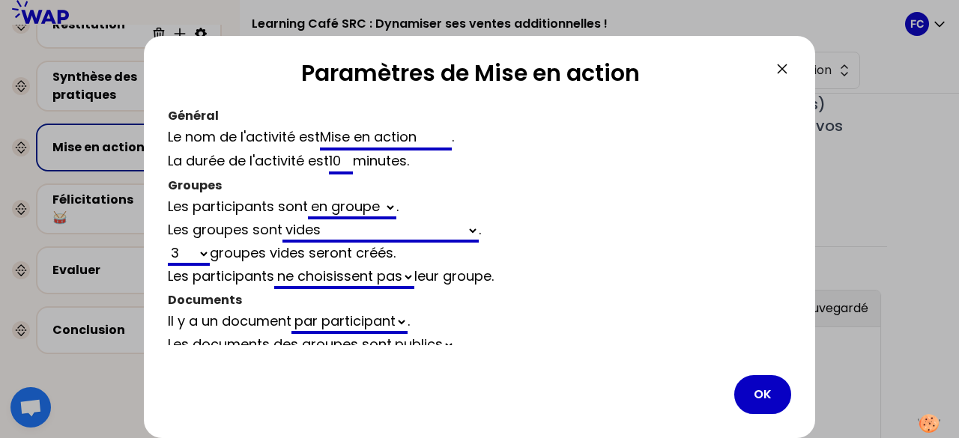
click at [345, 158] on input "10" at bounding box center [341, 163] width 24 height 24
type input "1"
select select "empty"
select select "3"
select select "false"
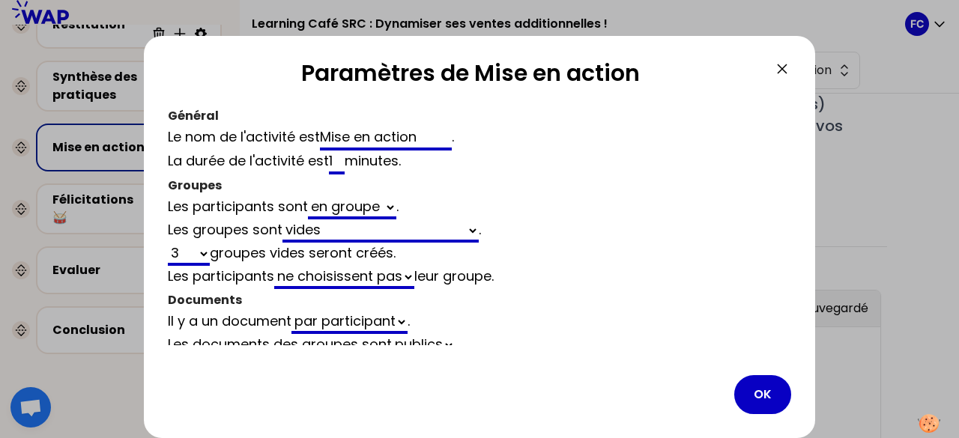
type input "15"
select select "empty"
select select "3"
select select "false"
type input "15"
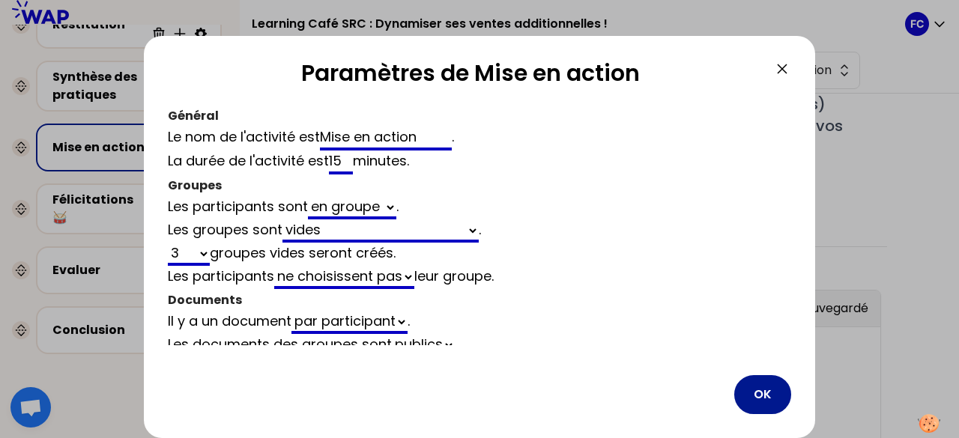
click at [755, 390] on button "OK" at bounding box center [762, 394] width 57 height 39
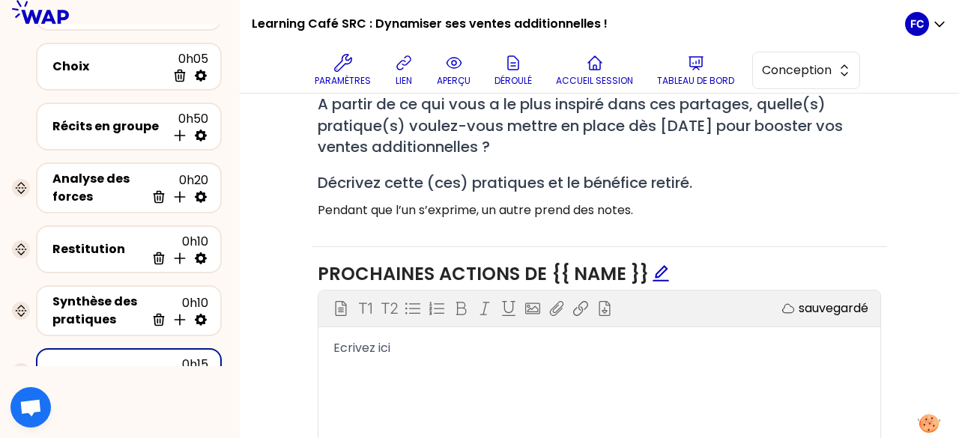
scroll to position [0, 0]
